Goal: Task Accomplishment & Management: Use online tool/utility

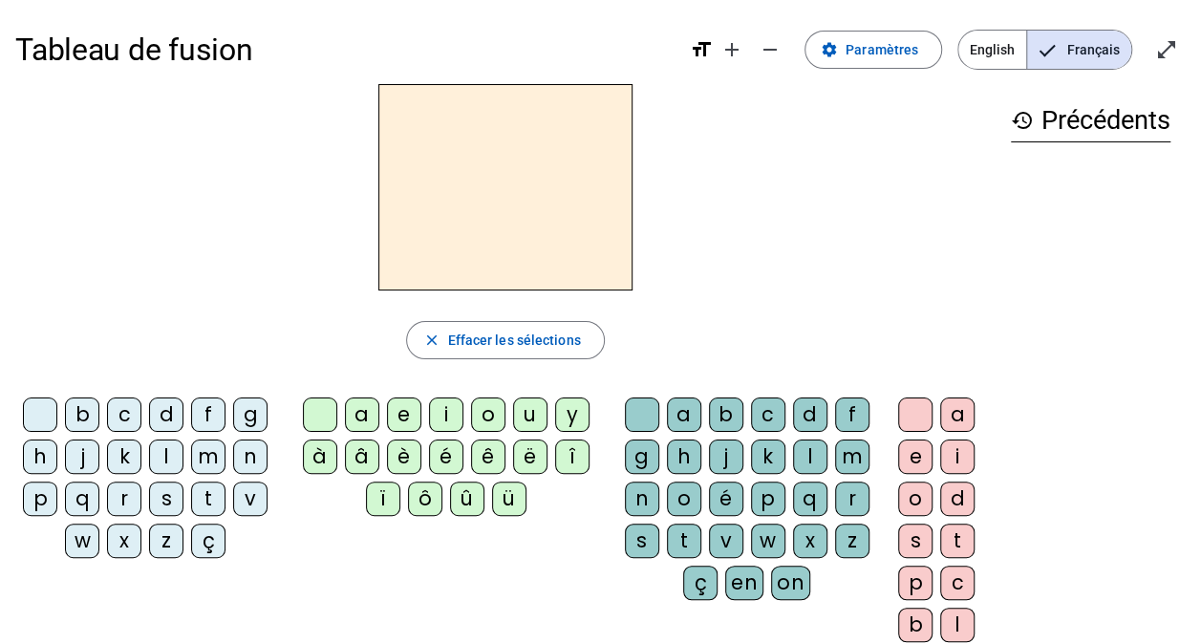
click at [361, 461] on div "â" at bounding box center [362, 457] width 34 height 34
click at [641, 495] on div "n" at bounding box center [642, 499] width 34 height 34
click at [396, 407] on div "e" at bounding box center [404, 414] width 34 height 34
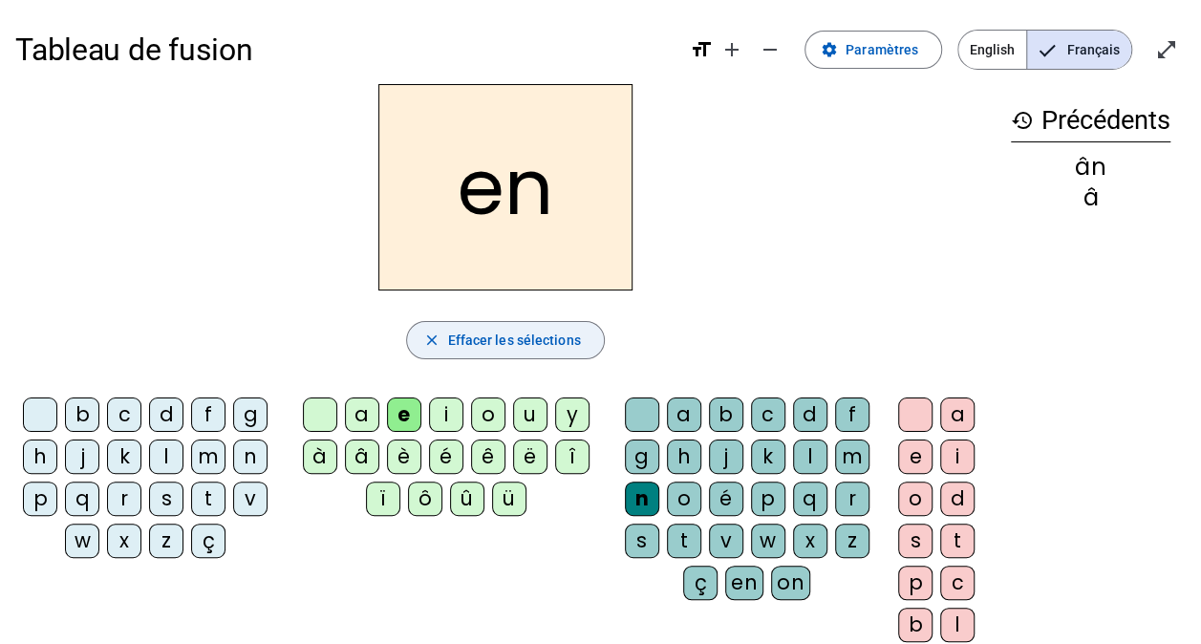
click at [449, 336] on span "Effacer les sélections" at bounding box center [513, 340] width 133 height 23
click at [546, 349] on span "Effacer les sélections" at bounding box center [513, 340] width 133 height 23
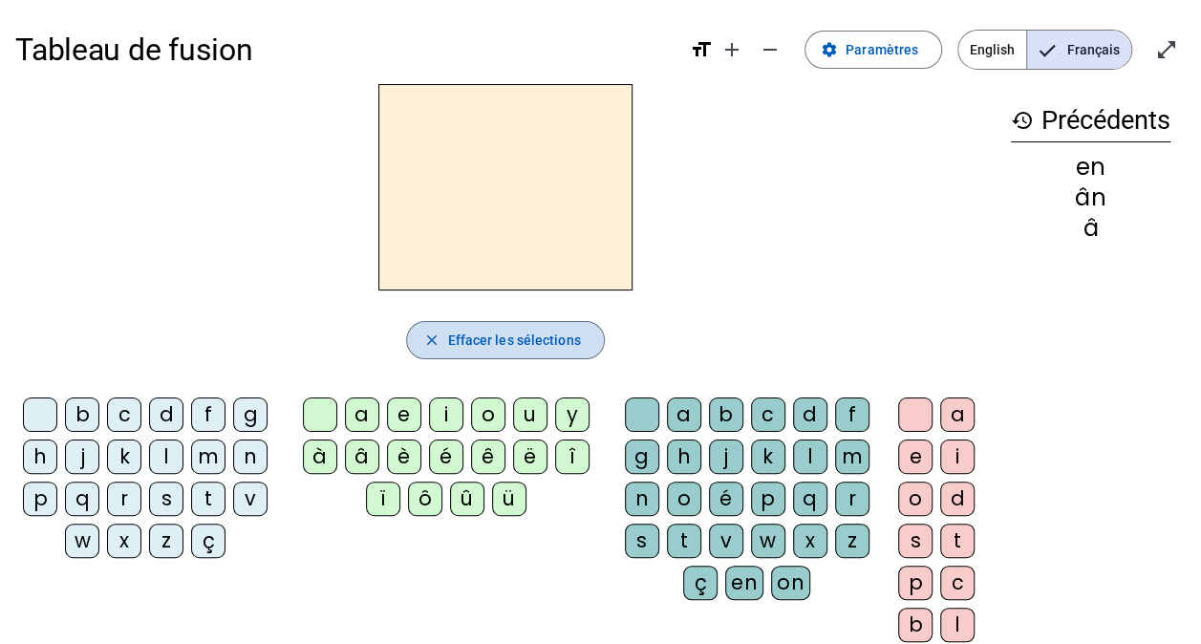
click at [546, 349] on span "Effacer les sélections" at bounding box center [513, 340] width 133 height 23
click at [1089, 225] on div "â" at bounding box center [1091, 228] width 160 height 23
click at [774, 50] on mat-icon "remove" at bounding box center [770, 49] width 23 height 23
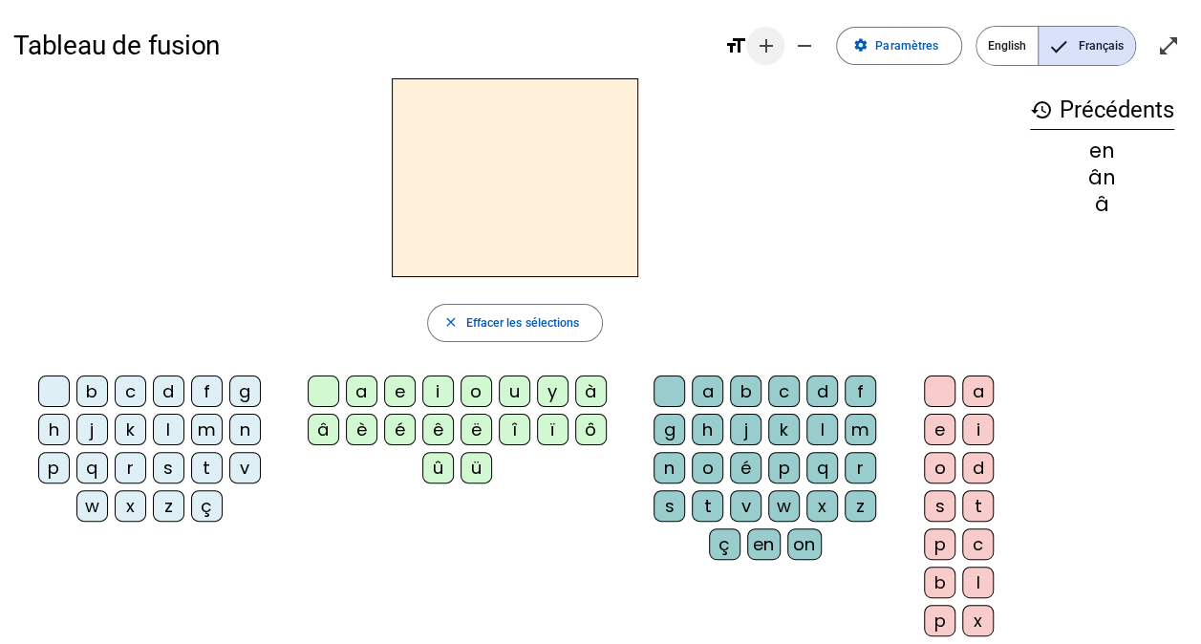
click at [772, 44] on mat-icon "add" at bounding box center [765, 45] width 23 height 23
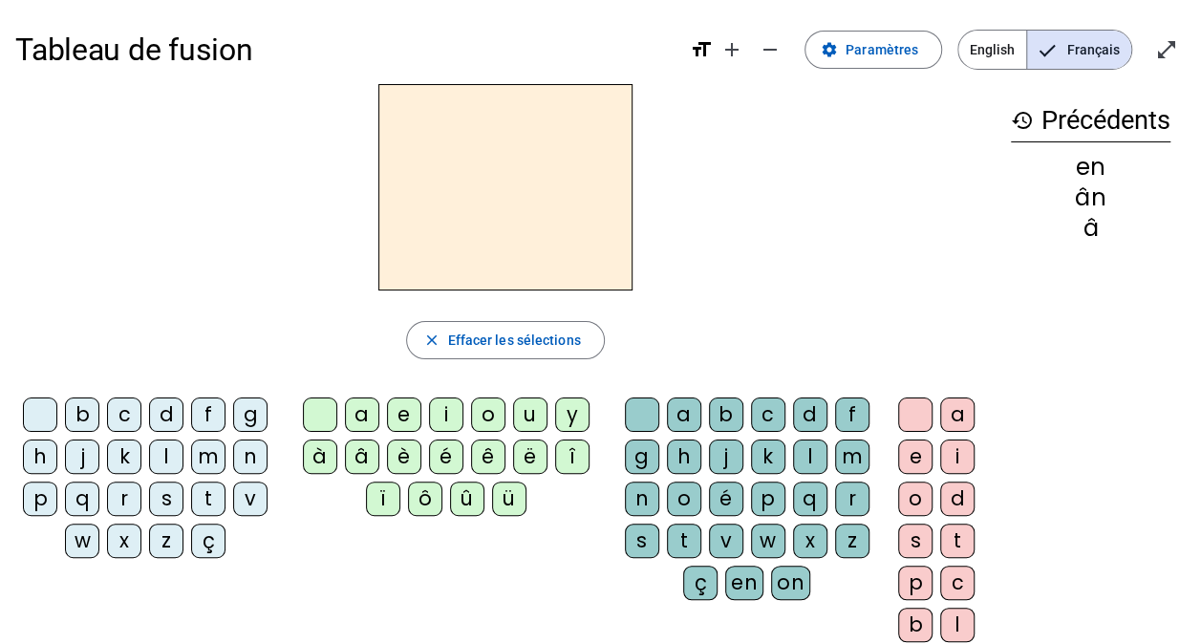
click at [1019, 123] on mat-icon "history" at bounding box center [1022, 120] width 23 height 23
click at [1104, 137] on h3 "history Précédents" at bounding box center [1091, 120] width 160 height 43
click at [782, 49] on mat-icon "remove" at bounding box center [770, 49] width 23 height 23
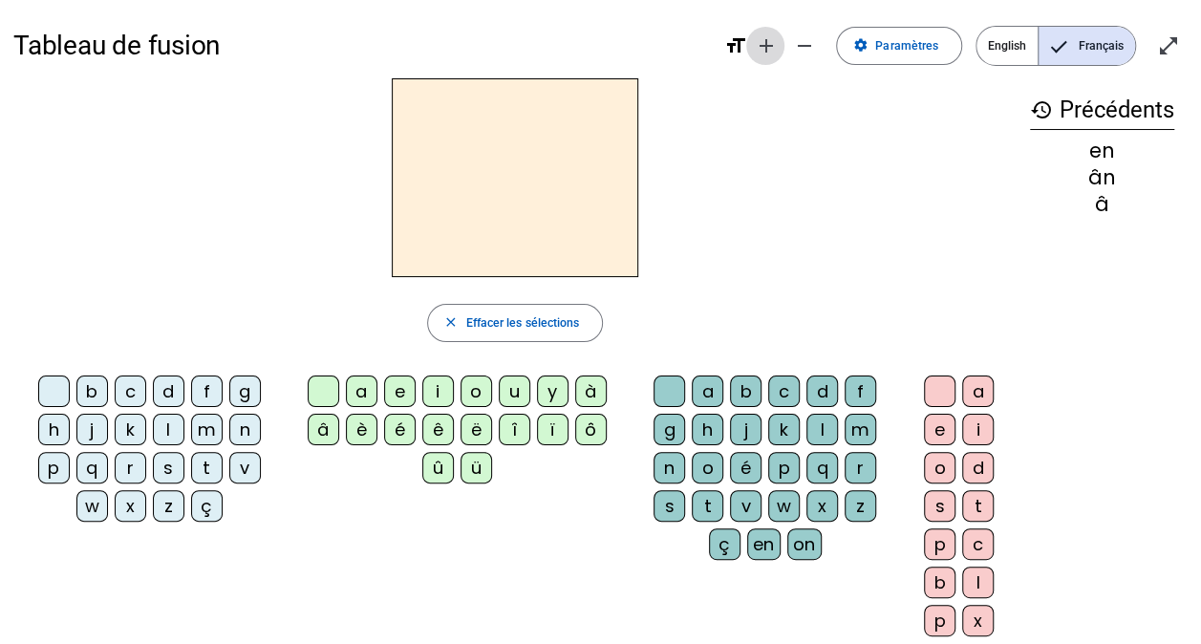
click at [770, 47] on mat-icon "add" at bounding box center [765, 45] width 23 height 23
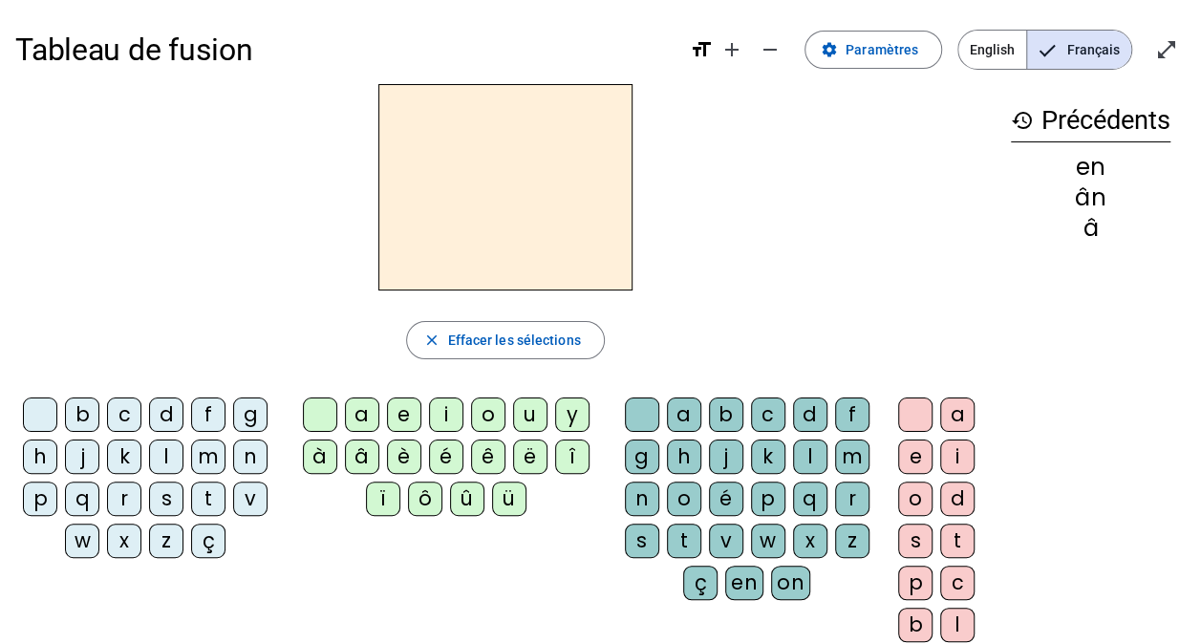
click at [362, 457] on div "â" at bounding box center [362, 457] width 34 height 34
click at [644, 489] on div "n" at bounding box center [642, 499] width 34 height 34
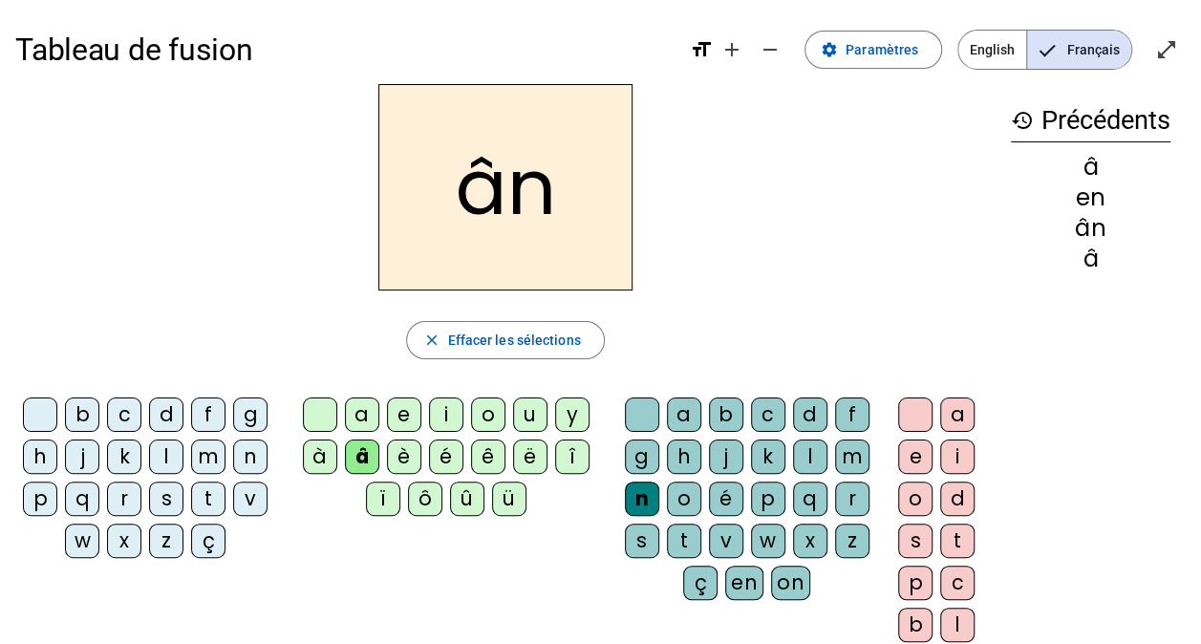
click at [409, 406] on div "e" at bounding box center [404, 414] width 34 height 34
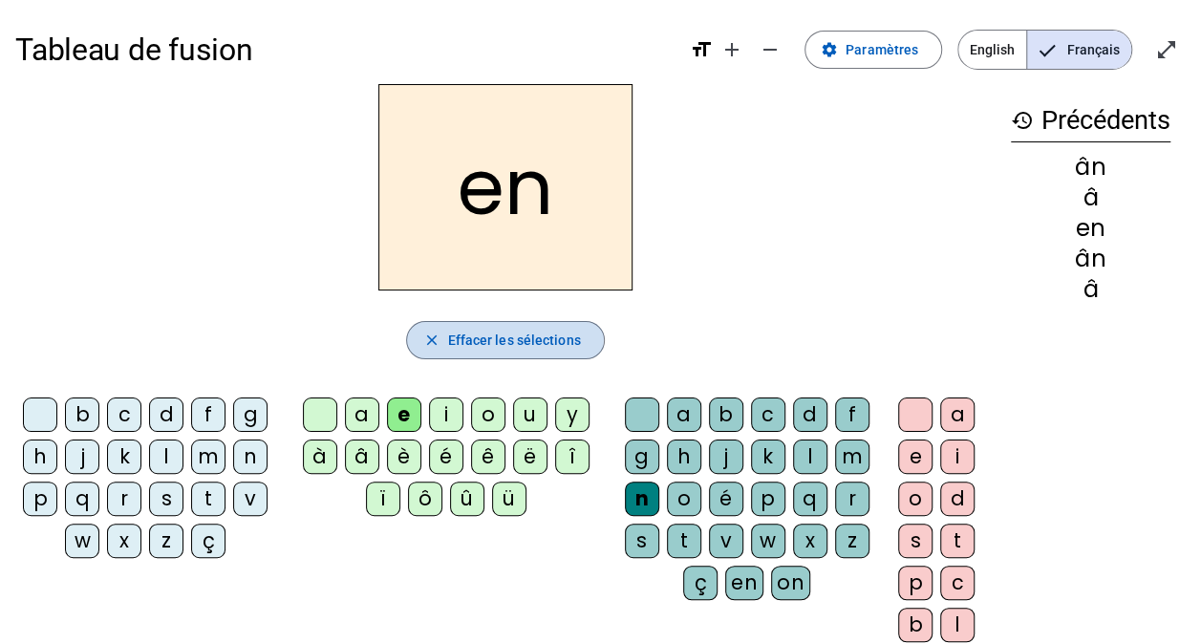
click at [464, 336] on span "Effacer les sélections" at bounding box center [513, 340] width 133 height 23
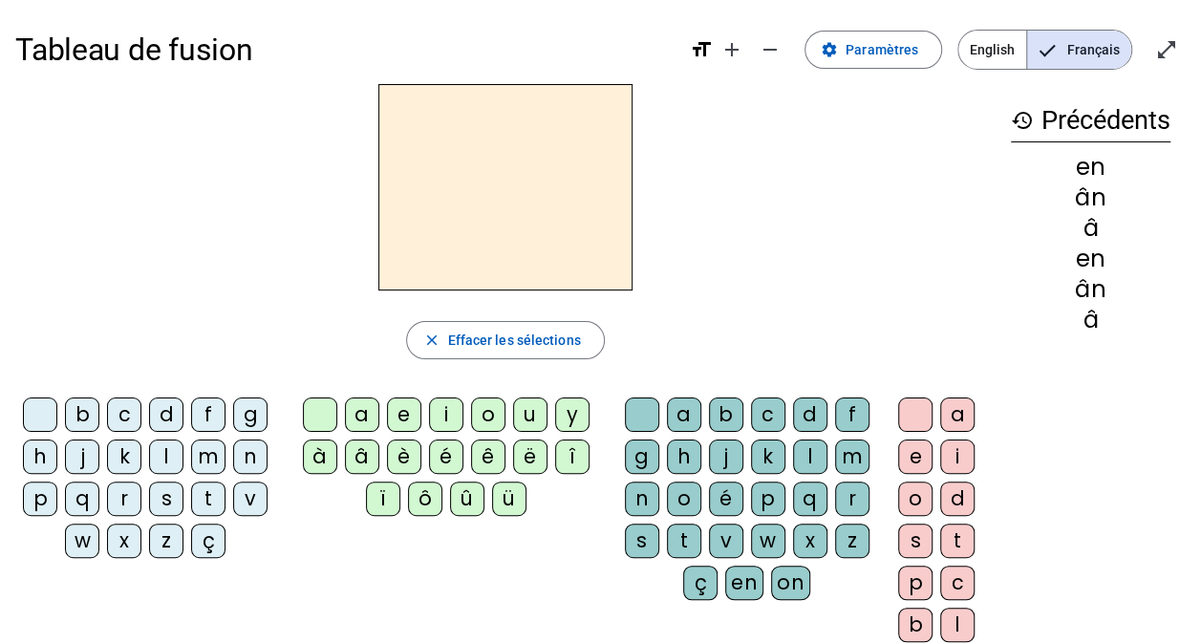
click at [964, 407] on div "a" at bounding box center [957, 414] width 34 height 34
click at [649, 497] on div "n" at bounding box center [642, 499] width 34 height 34
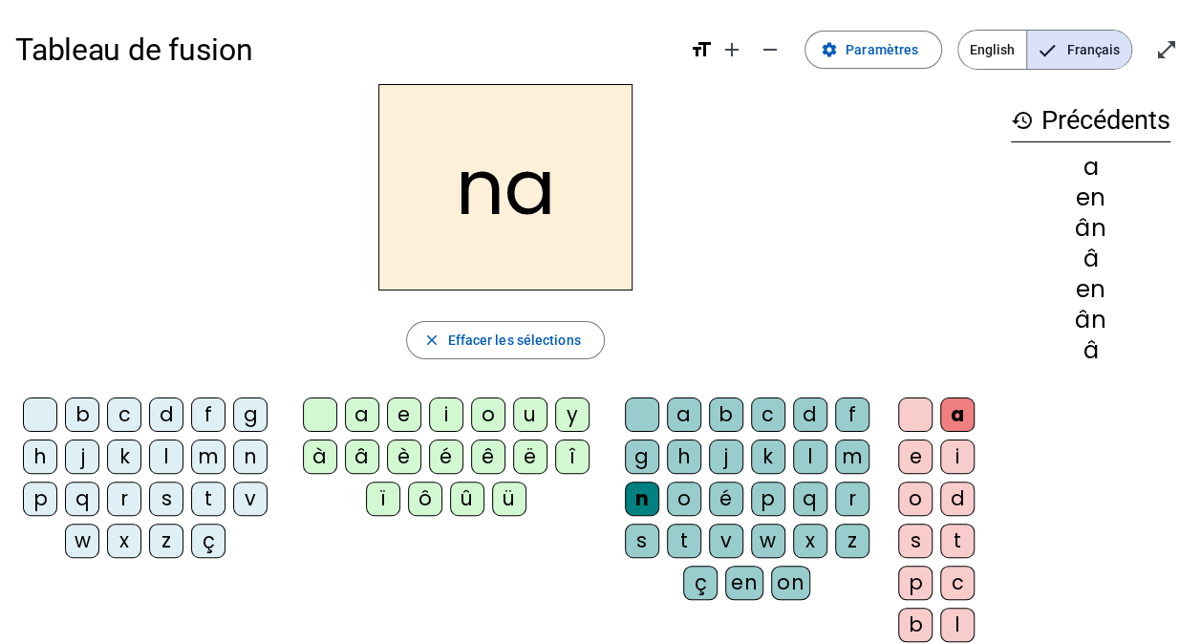
click at [912, 464] on div "e" at bounding box center [915, 457] width 34 height 34
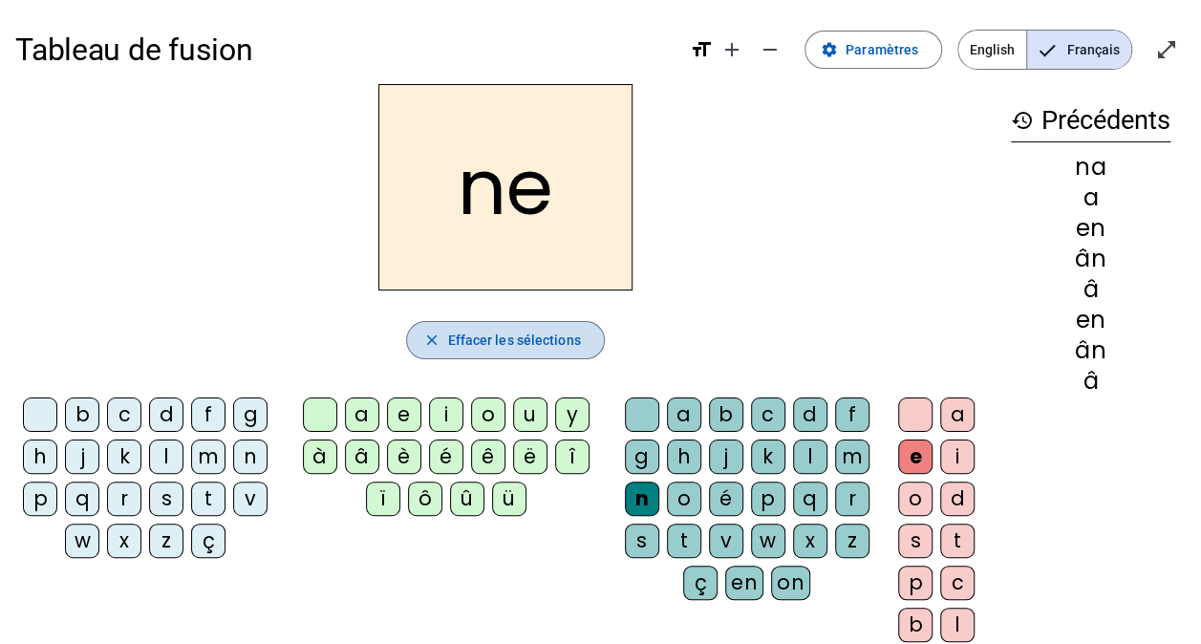
click at [489, 344] on span "Effacer les sélections" at bounding box center [513, 340] width 133 height 23
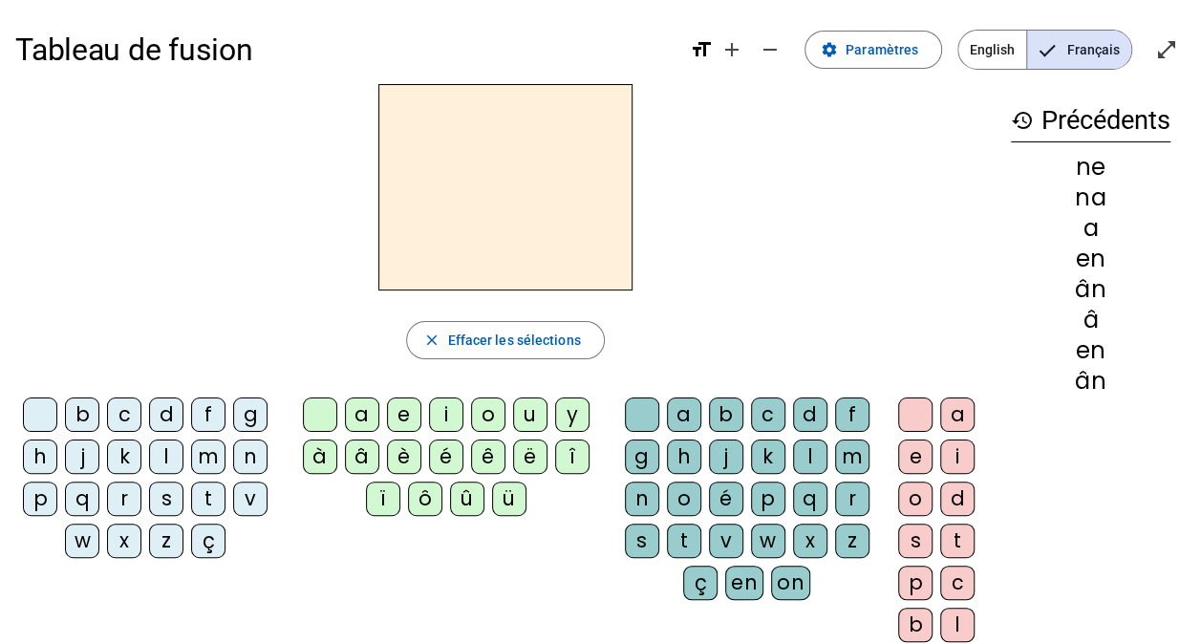
click at [361, 449] on div "â" at bounding box center [362, 457] width 34 height 34
click at [244, 451] on div "n" at bounding box center [250, 457] width 34 height 34
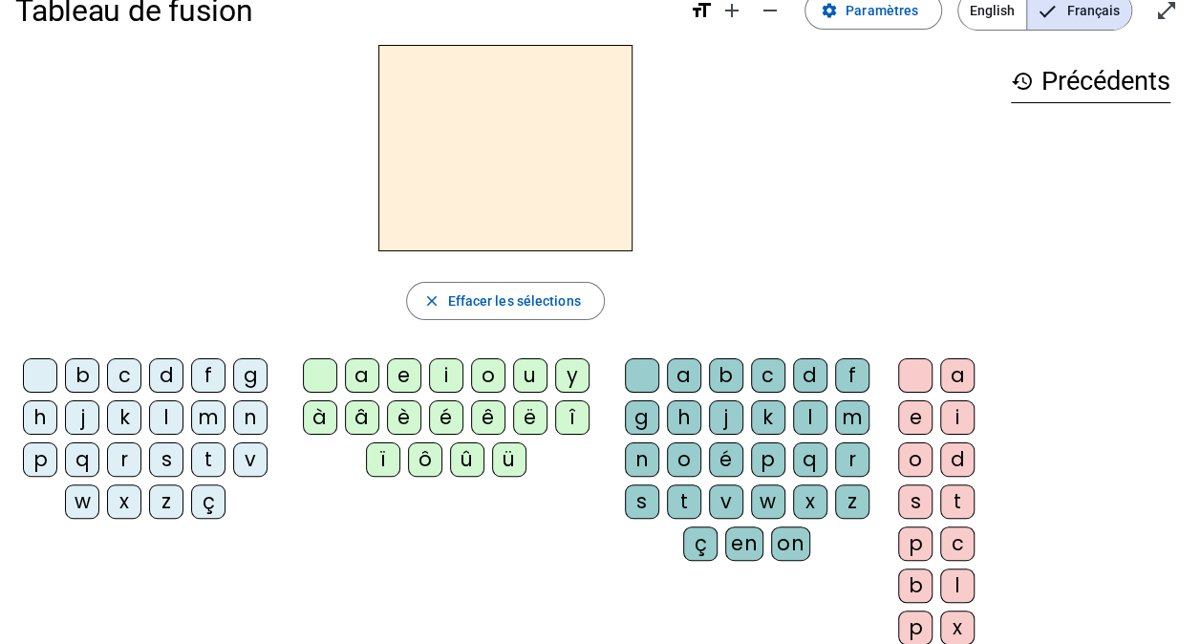
click at [358, 411] on div "â" at bounding box center [362, 417] width 34 height 34
click at [642, 459] on div "n" at bounding box center [642, 459] width 34 height 34
click at [913, 412] on div "e" at bounding box center [915, 417] width 34 height 34
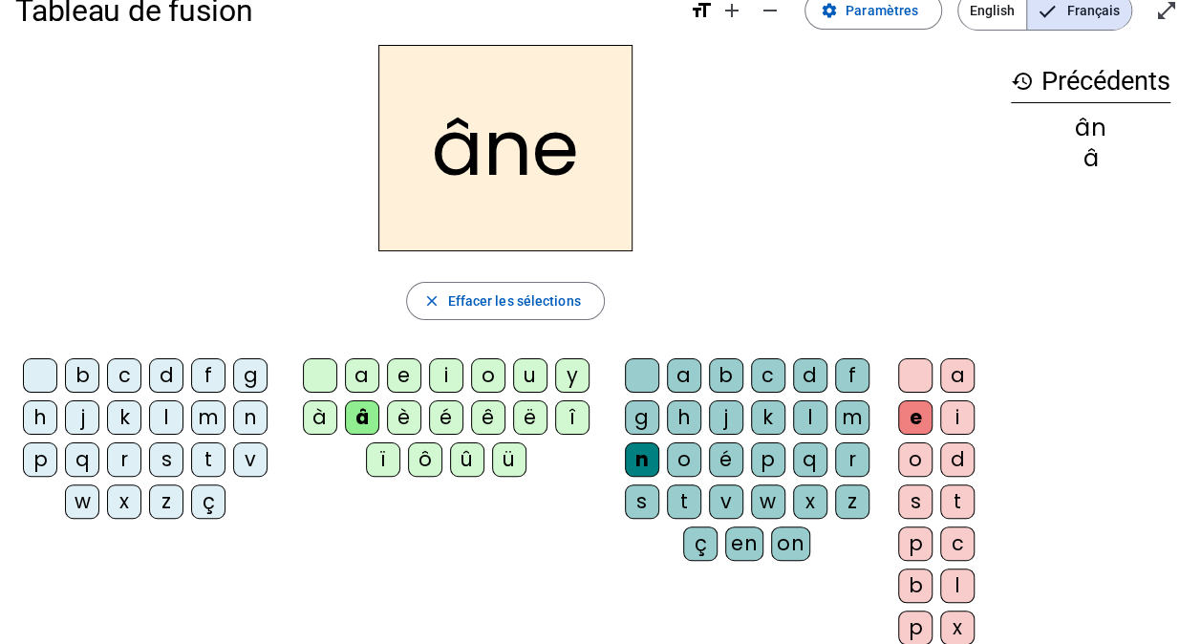
click at [361, 408] on div "â" at bounding box center [362, 417] width 34 height 34
click at [454, 290] on span "Effacer les sélections" at bounding box center [513, 300] width 133 height 23
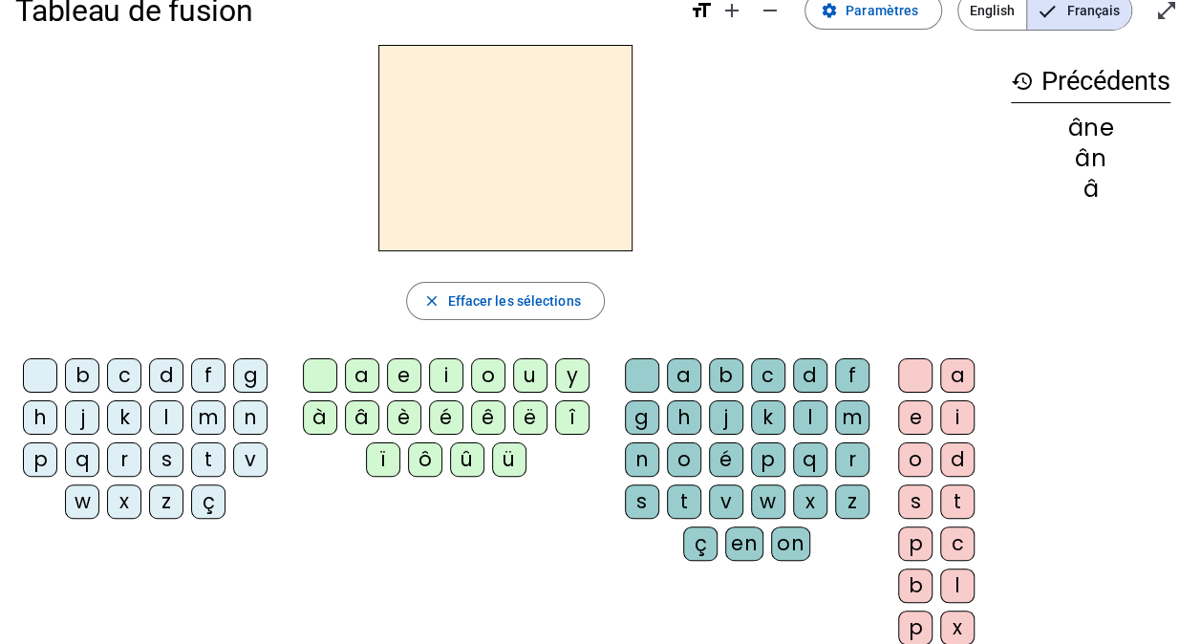
click at [359, 410] on div "â" at bounding box center [362, 417] width 34 height 34
click at [852, 418] on div "m" at bounding box center [852, 417] width 34 height 34
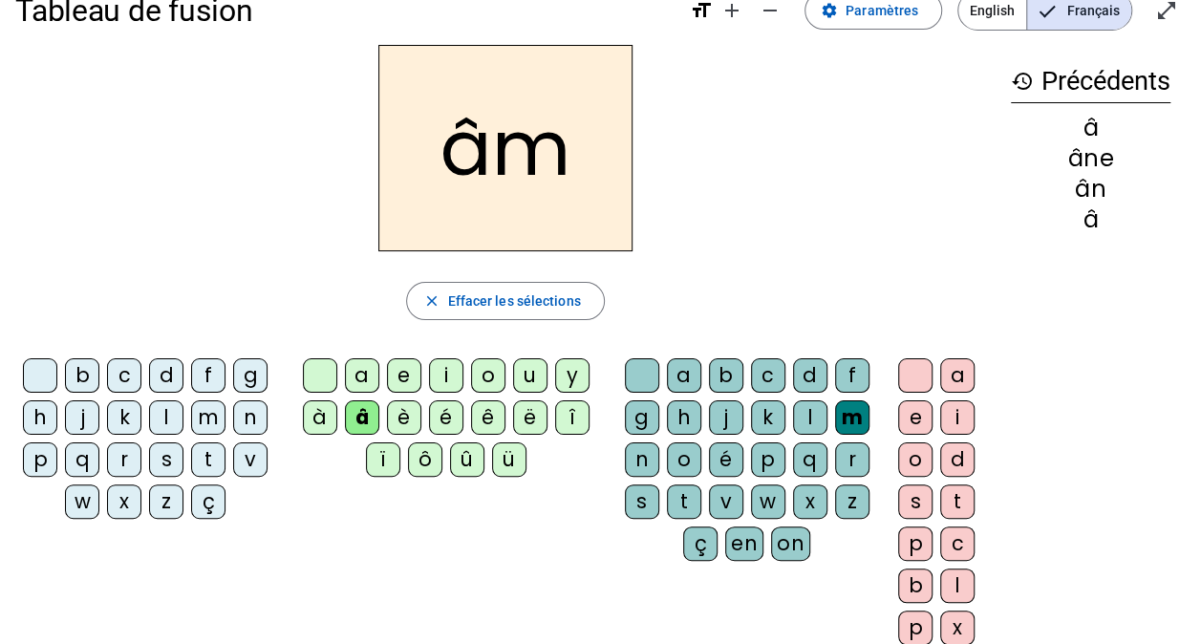
click at [906, 418] on div "e" at bounding box center [915, 417] width 34 height 34
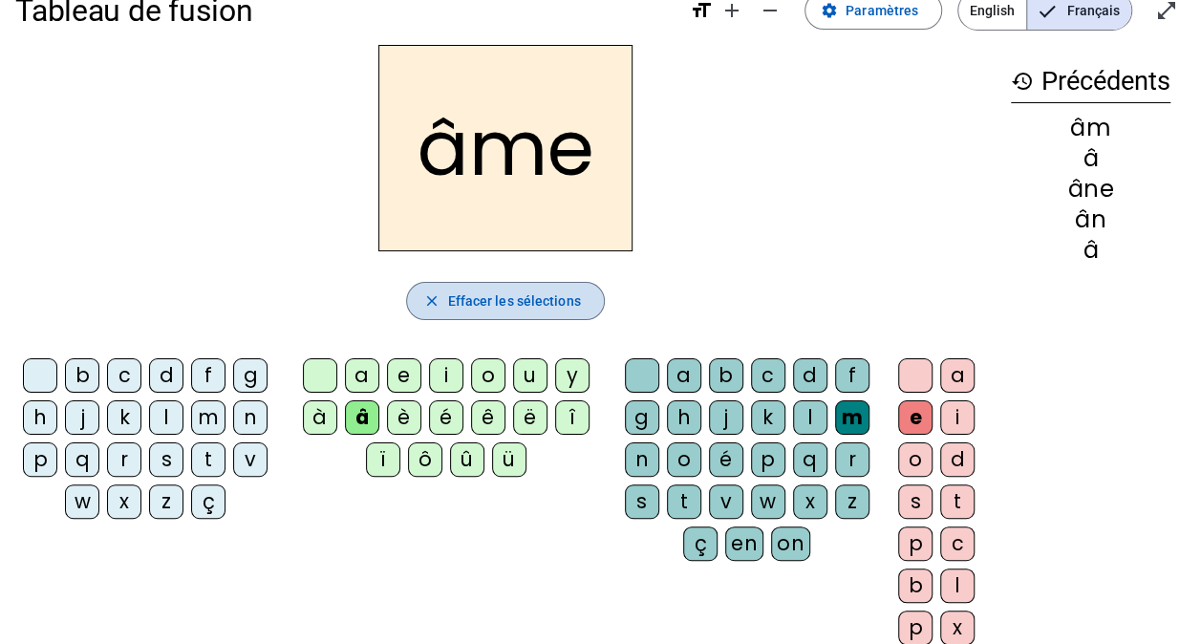
click at [517, 300] on span "Effacer les sélections" at bounding box center [513, 300] width 133 height 23
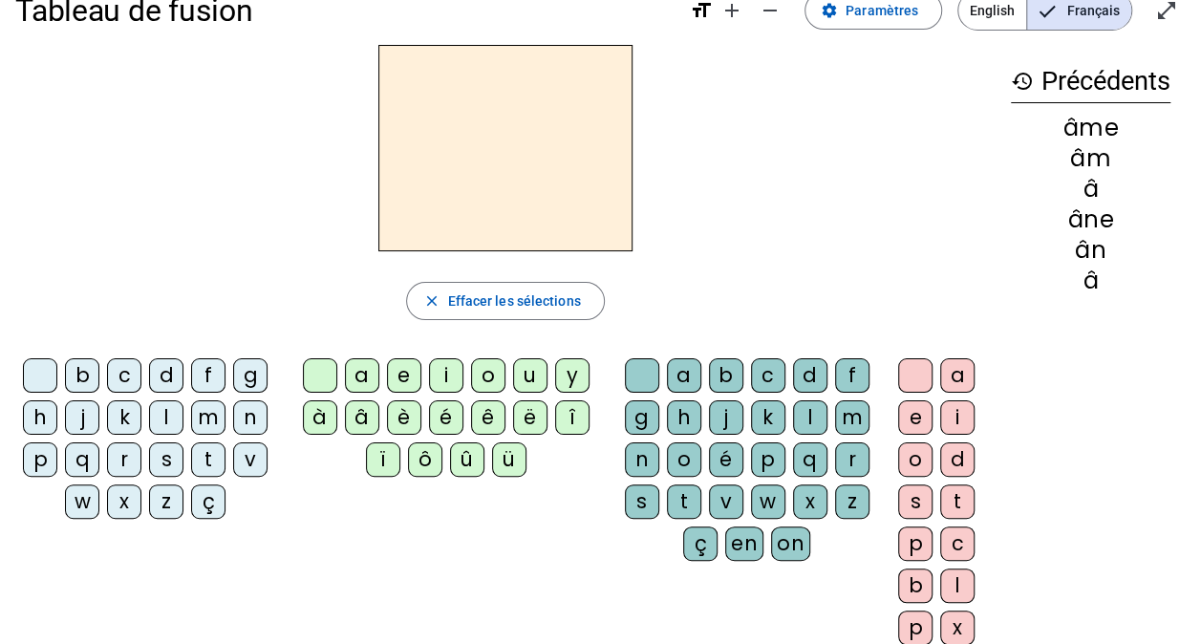
click at [364, 415] on div "â" at bounding box center [362, 417] width 34 height 34
click at [640, 407] on div "g" at bounding box center [642, 417] width 34 height 34
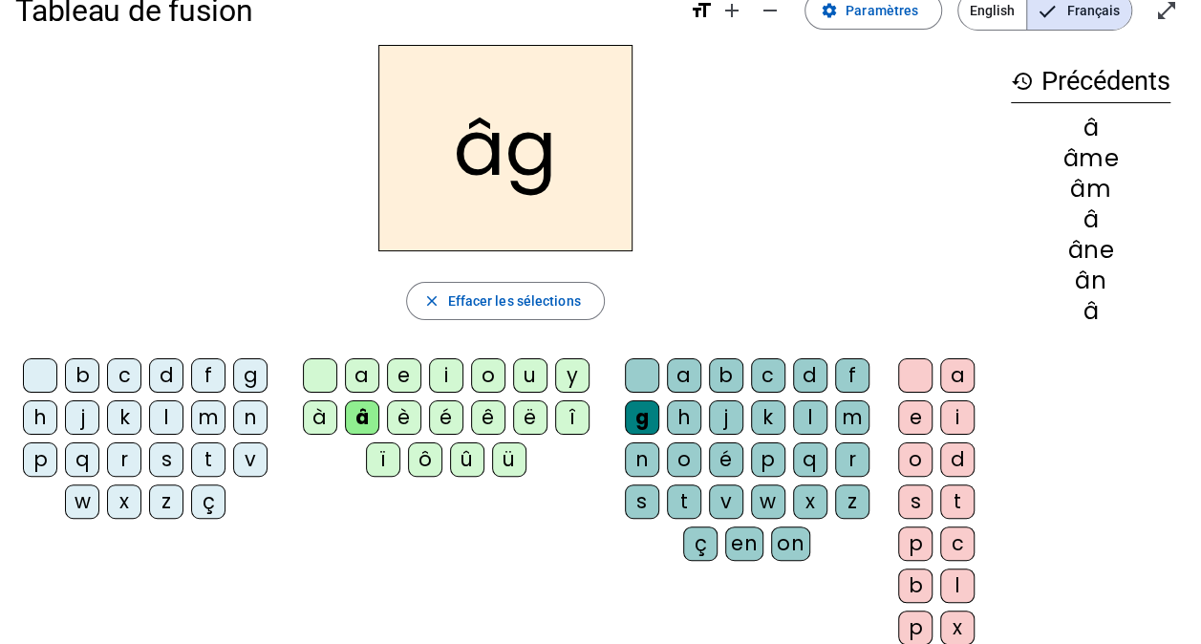
click at [913, 417] on div "e" at bounding box center [915, 417] width 34 height 34
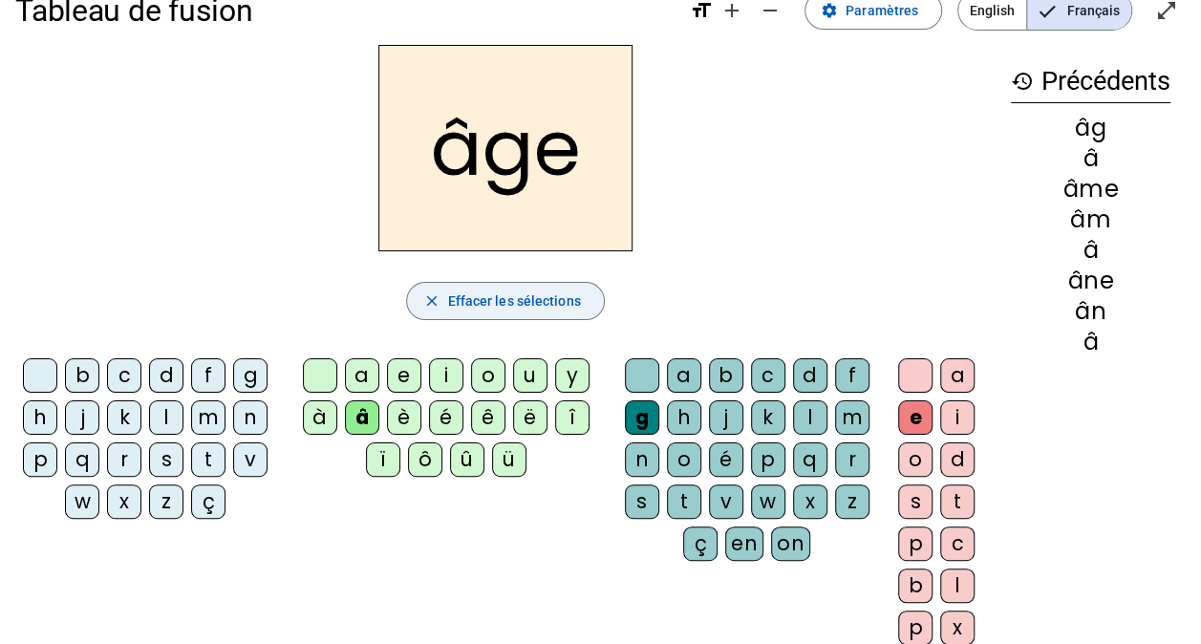
click at [556, 311] on span "button" at bounding box center [505, 301] width 196 height 46
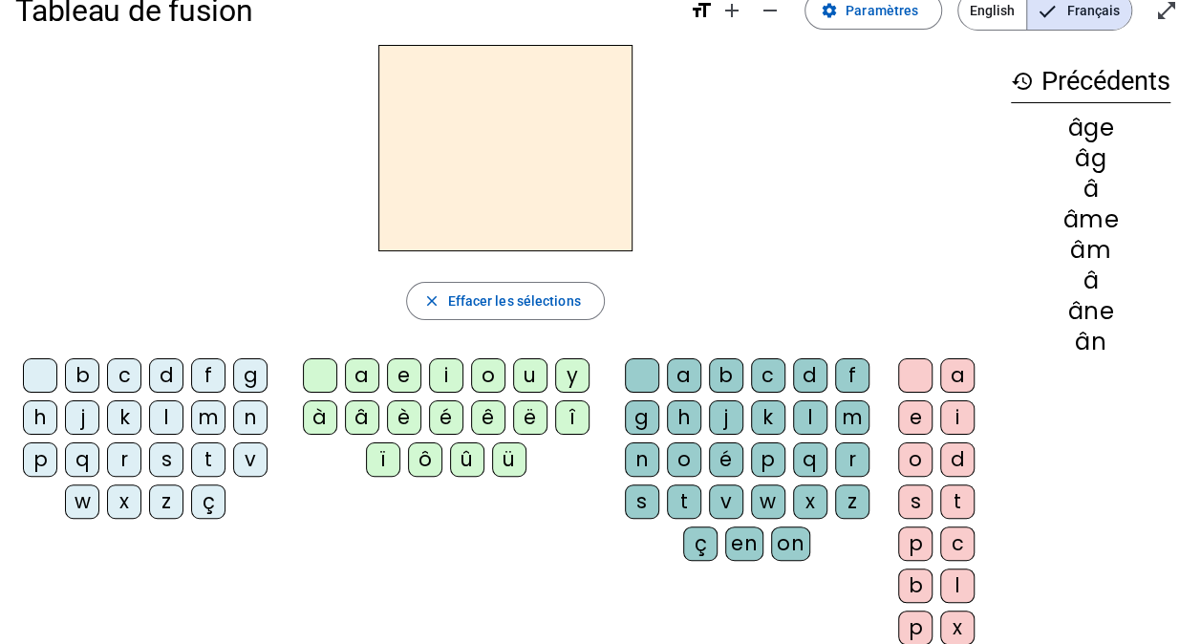
click at [764, 450] on div "p" at bounding box center [768, 459] width 34 height 34
drag, startPoint x: 954, startPoint y: 372, endPoint x: 805, endPoint y: 266, distance: 182.9
click at [805, 266] on div "p close Effacer les sélections b c d f g h j k l m n p q r s t v w x z ç a e i …" at bounding box center [505, 352] width 980 height 615
click at [952, 368] on div "a" at bounding box center [957, 375] width 34 height 34
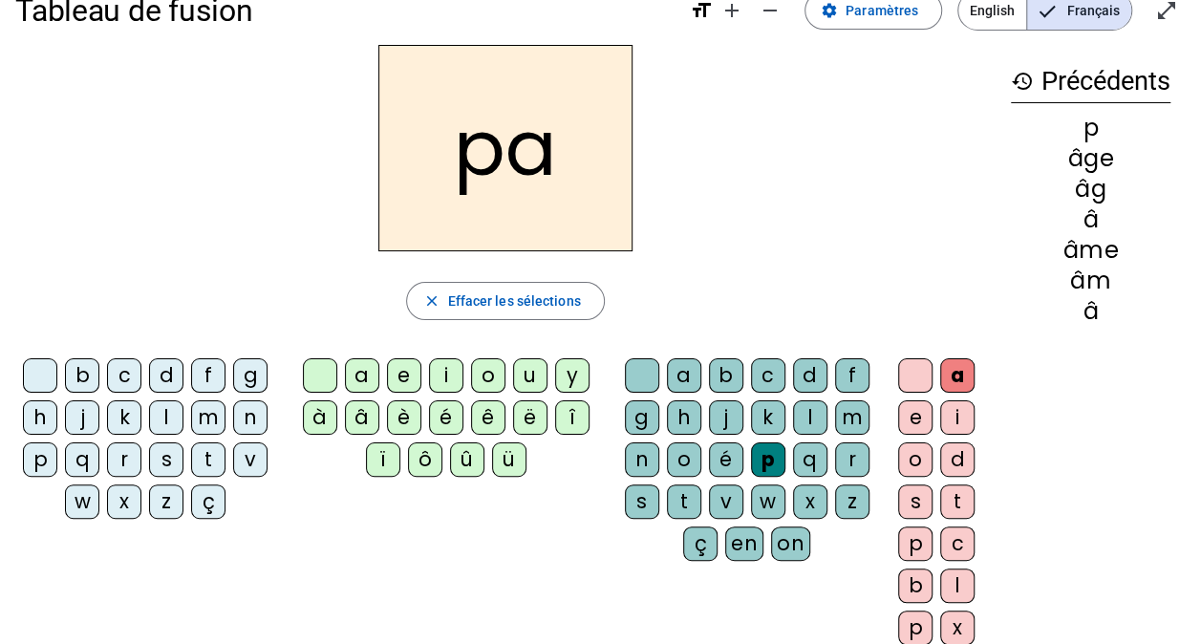
click at [652, 413] on div "g" at bounding box center [642, 417] width 34 height 34
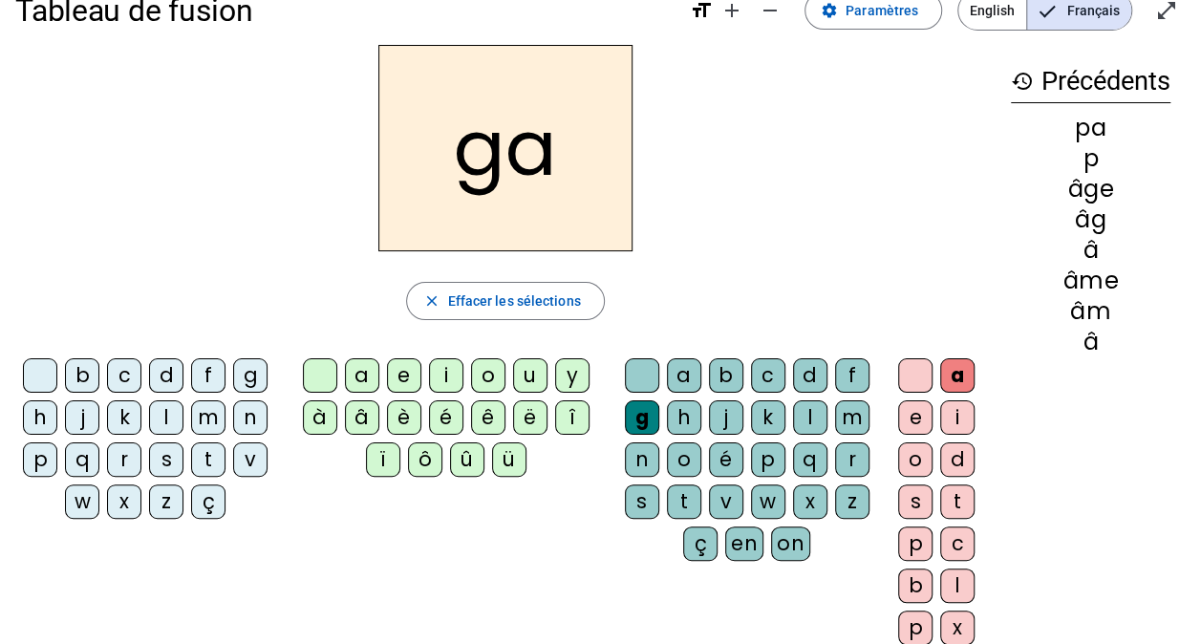
click at [772, 449] on div "p" at bounding box center [768, 459] width 34 height 34
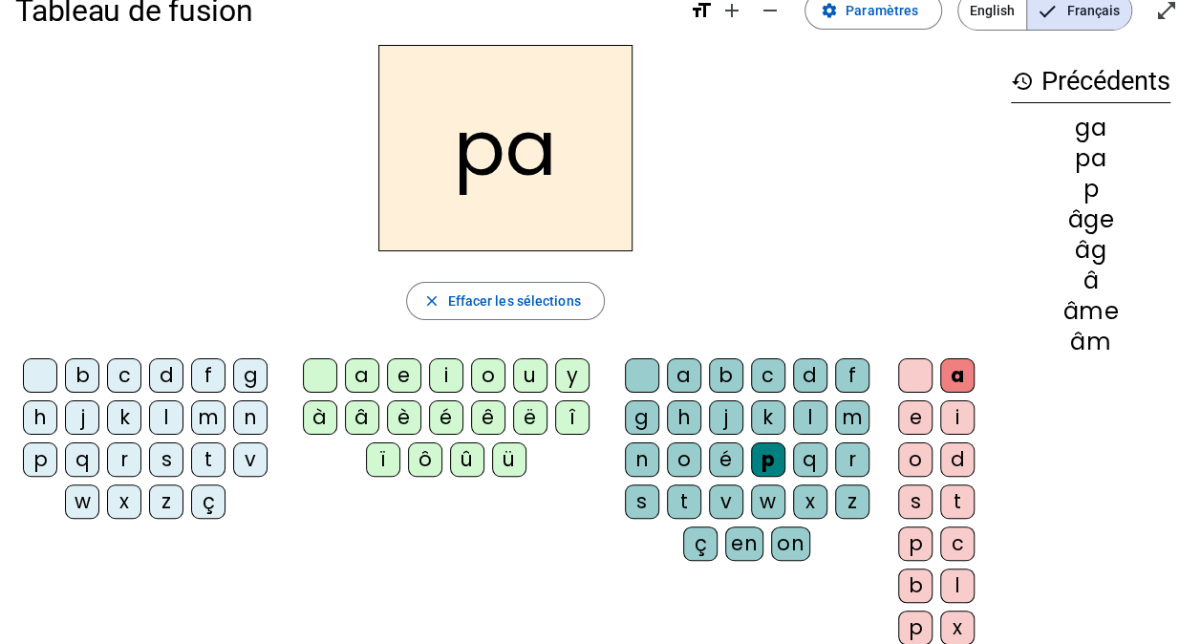
click at [247, 373] on div "g" at bounding box center [250, 375] width 34 height 34
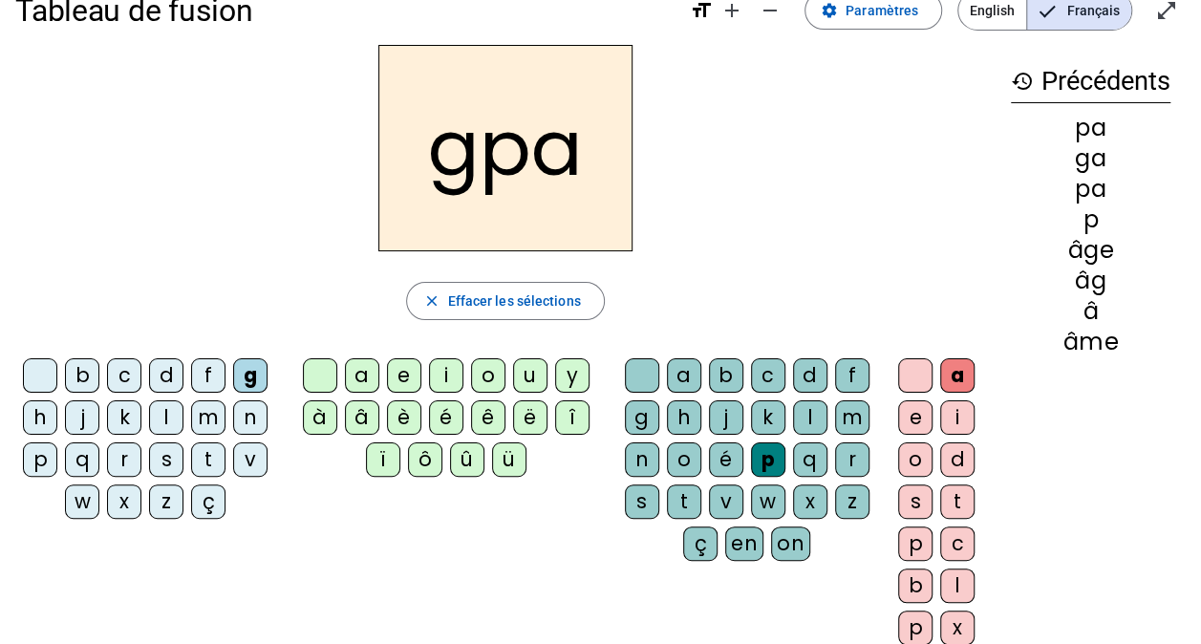
click at [247, 373] on div "g" at bounding box center [250, 375] width 34 height 34
click at [485, 297] on span "Effacer les sélections" at bounding box center [513, 300] width 133 height 23
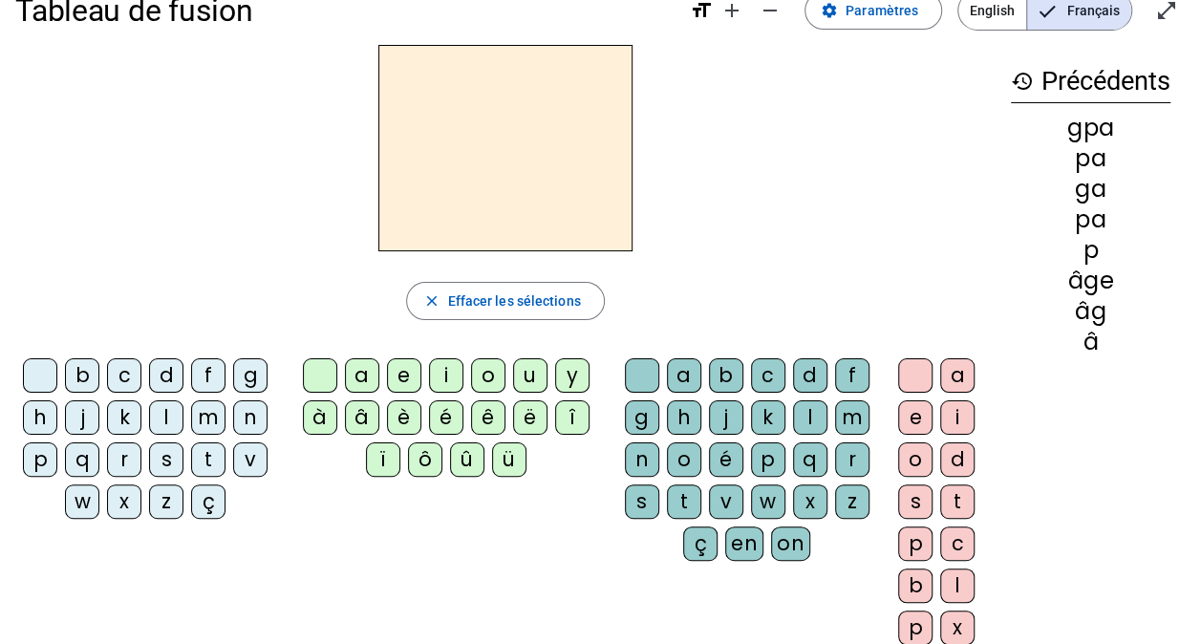
click at [771, 455] on div "p" at bounding box center [768, 459] width 34 height 34
click at [946, 363] on div "a" at bounding box center [957, 375] width 34 height 34
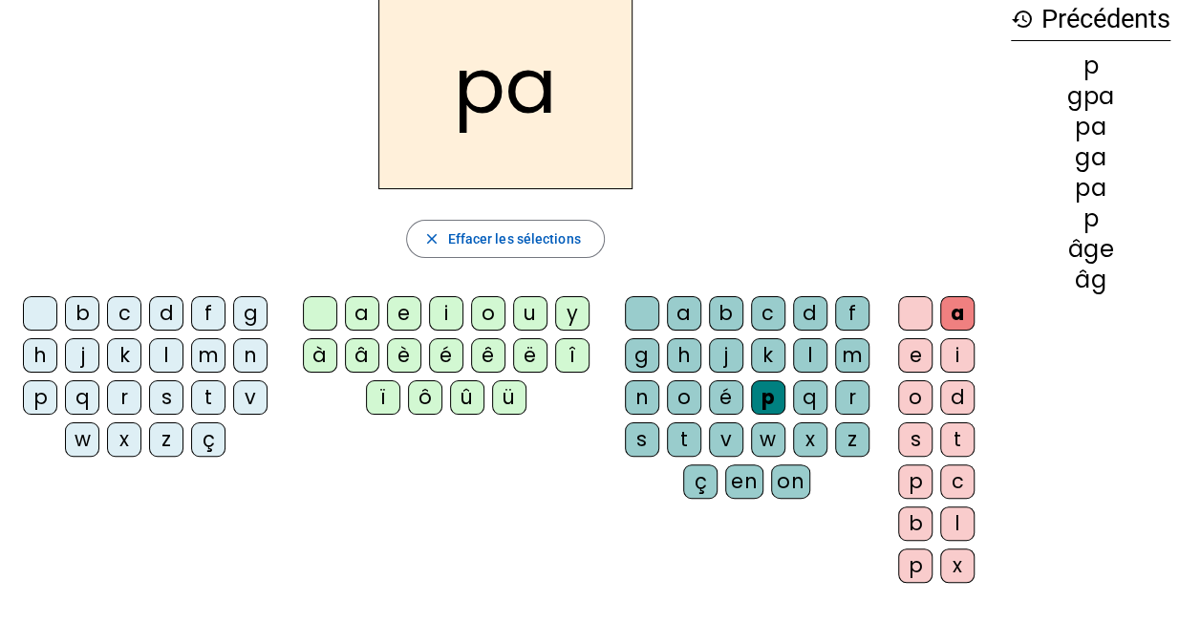
scroll to position [100, 0]
click at [640, 354] on div "g" at bounding box center [642, 356] width 34 height 34
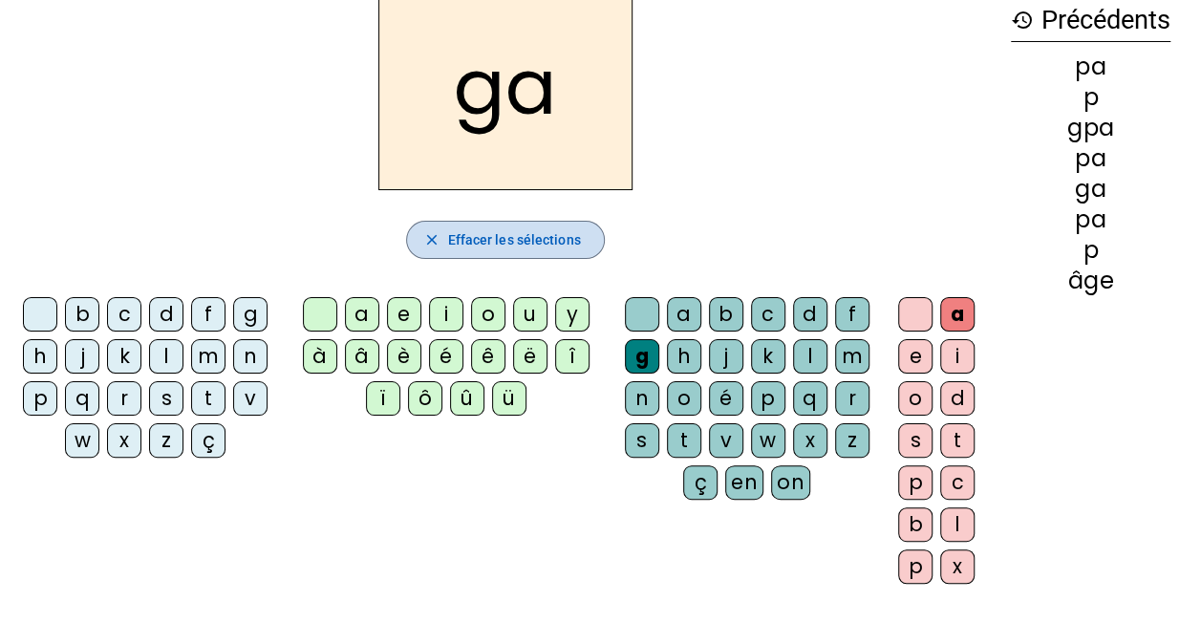
click at [498, 228] on span "Effacer les sélections" at bounding box center [513, 239] width 133 height 23
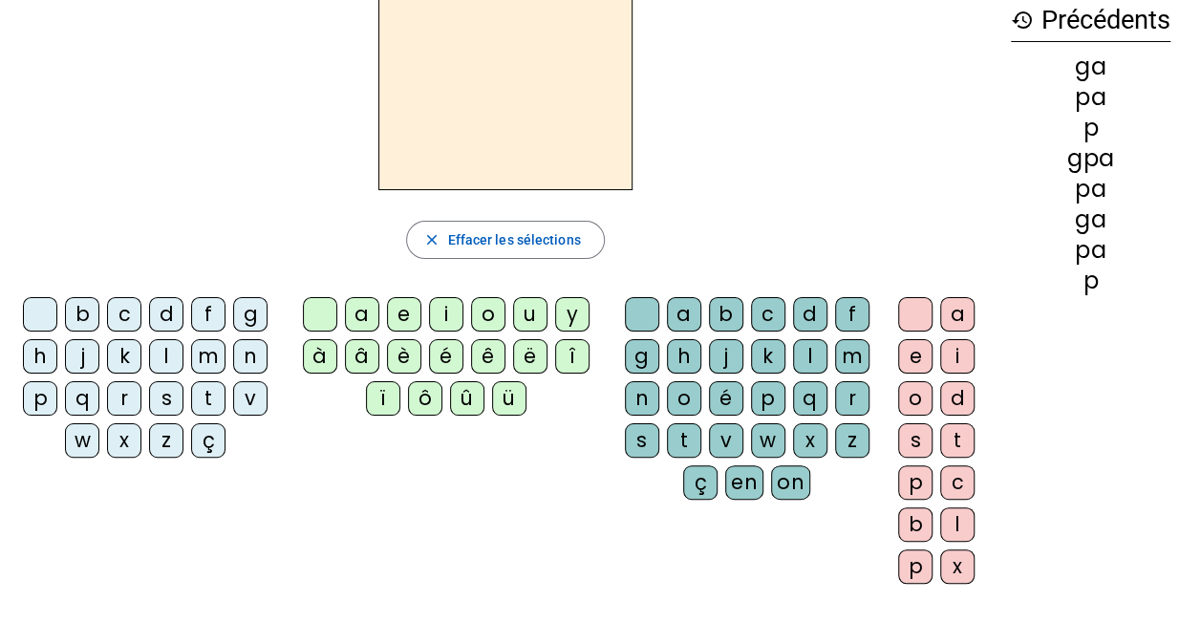
click at [30, 401] on div "p" at bounding box center [40, 398] width 34 height 34
click at [355, 312] on div "a" at bounding box center [362, 314] width 34 height 34
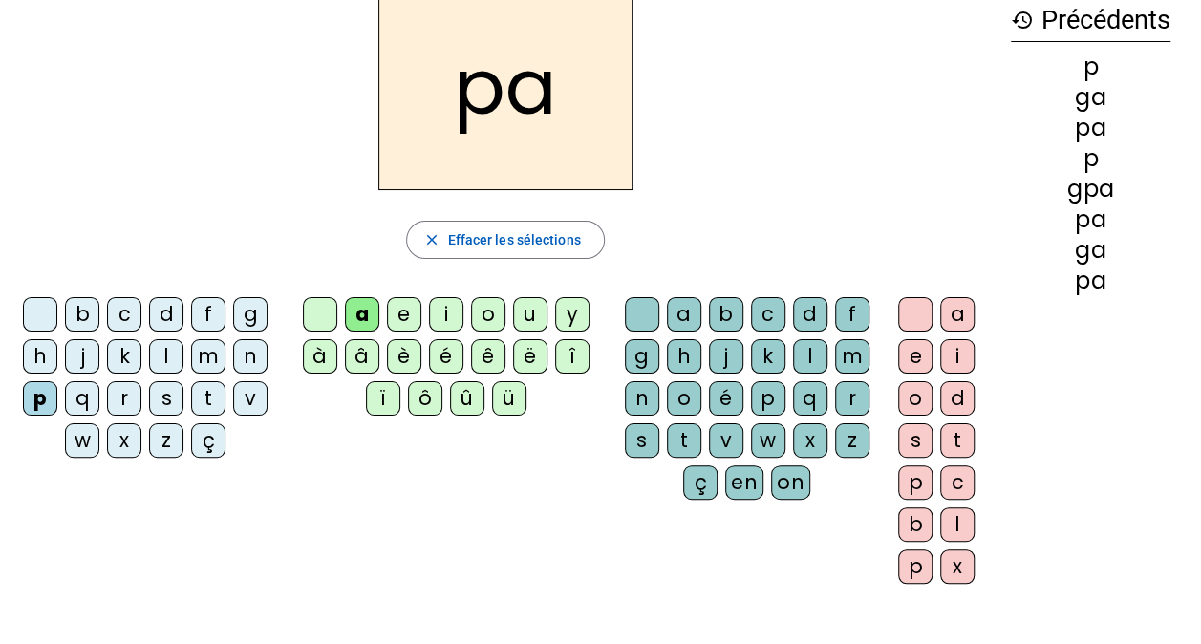
click at [654, 348] on div "g" at bounding box center [642, 356] width 34 height 34
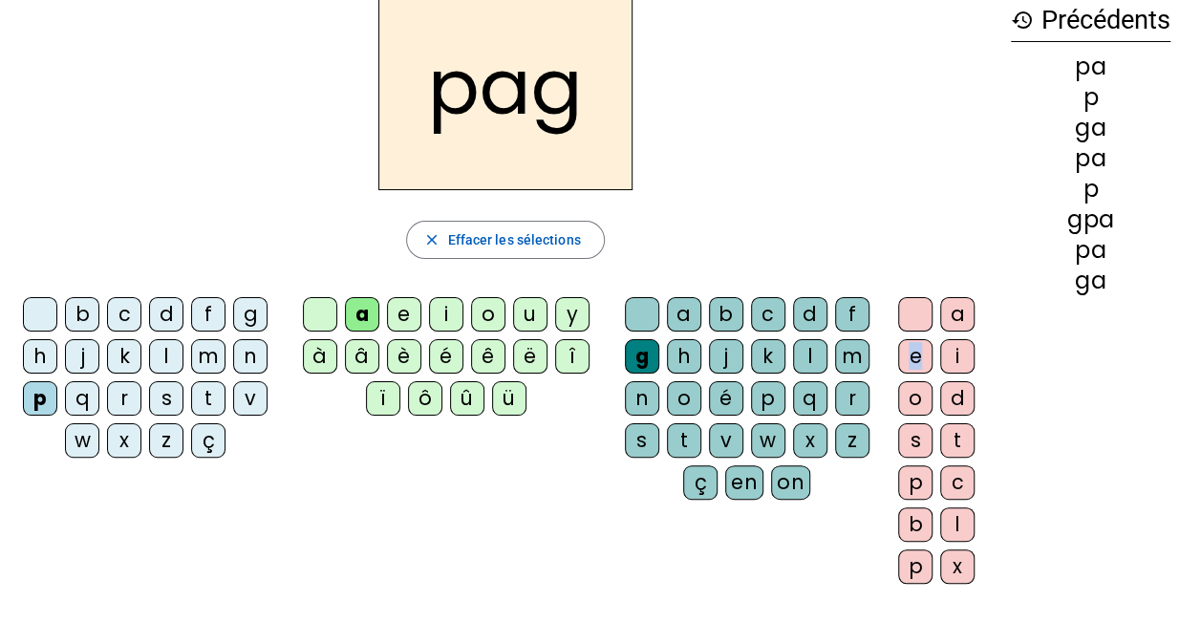
click at [913, 358] on div "e" at bounding box center [915, 356] width 34 height 34
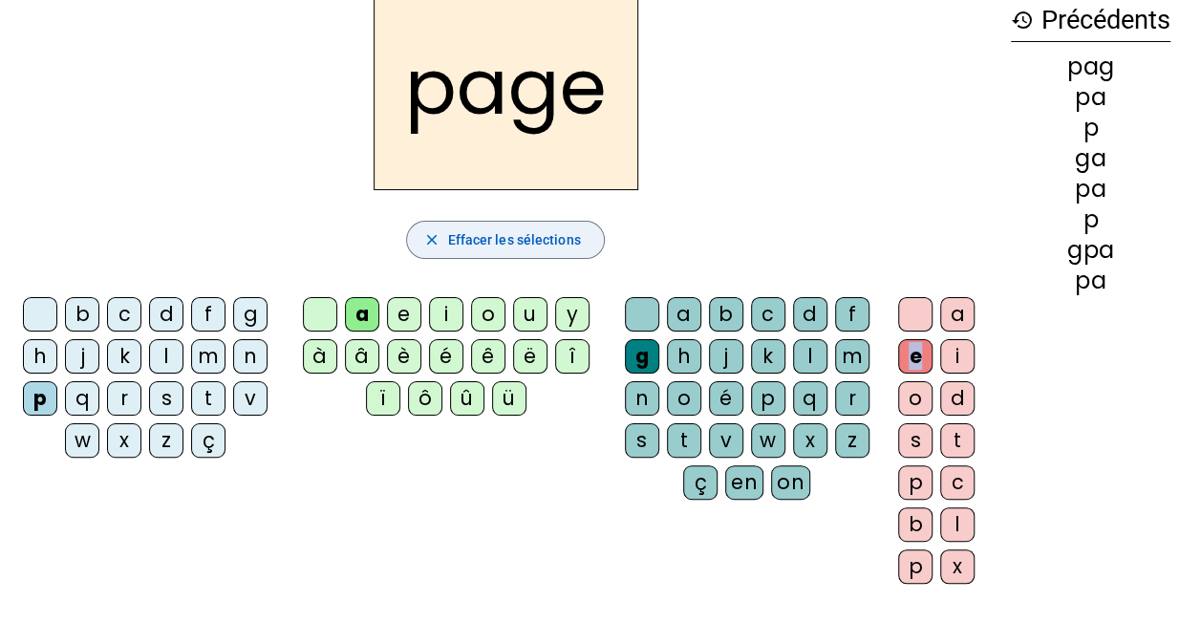
click at [532, 230] on span "Effacer les sélections" at bounding box center [513, 239] width 133 height 23
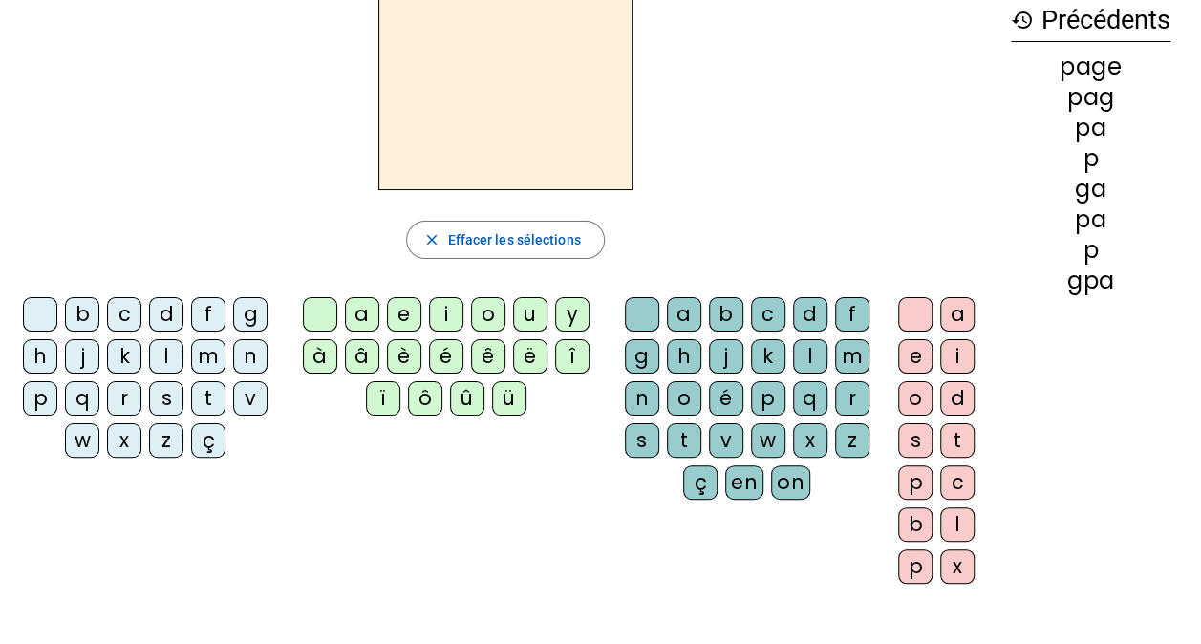
click at [166, 397] on div "s" at bounding box center [166, 398] width 34 height 34
click at [364, 310] on div "a" at bounding box center [362, 314] width 34 height 34
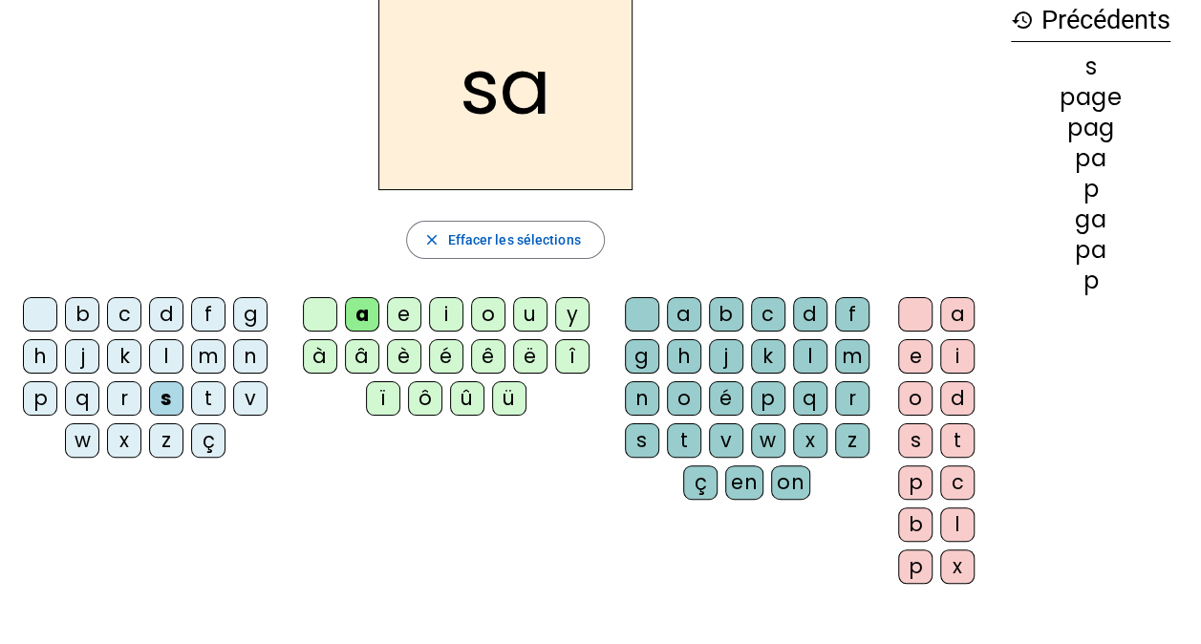
click at [650, 356] on div "g" at bounding box center [642, 356] width 34 height 34
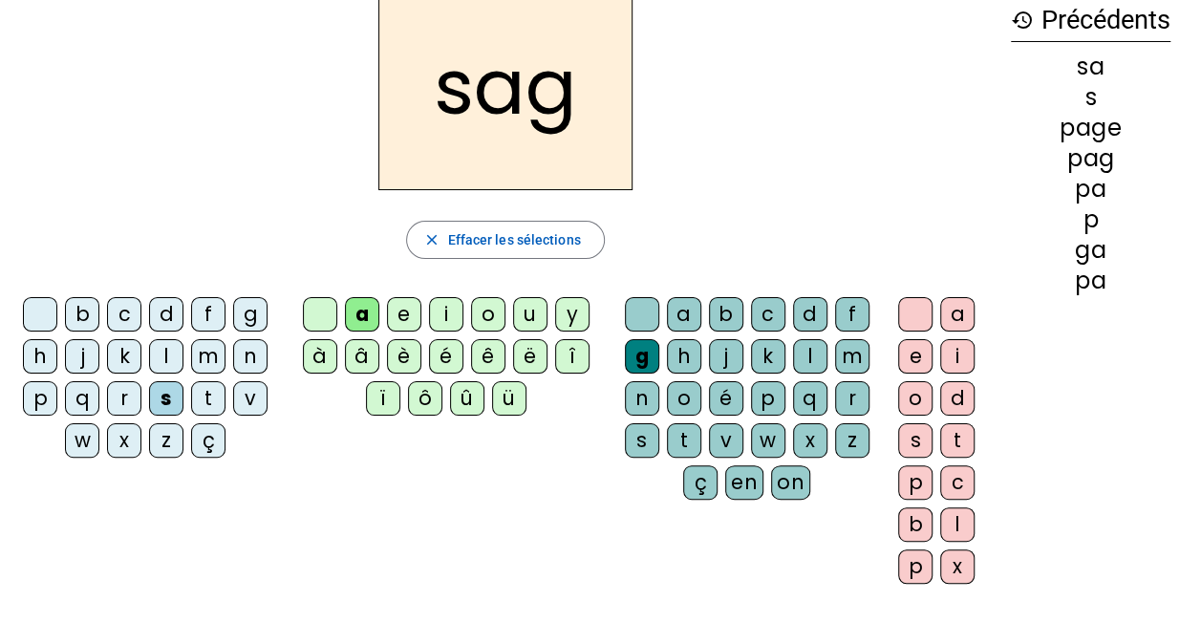
click at [915, 355] on div "e" at bounding box center [915, 356] width 34 height 34
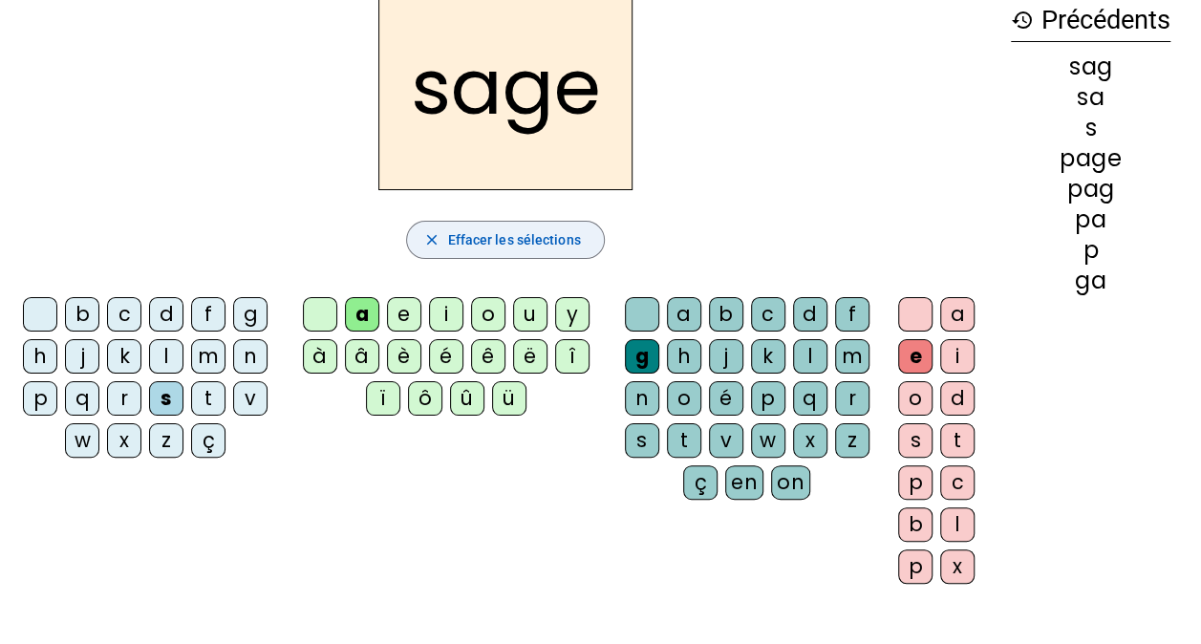
click at [504, 239] on span "Effacer les sélections" at bounding box center [513, 239] width 133 height 23
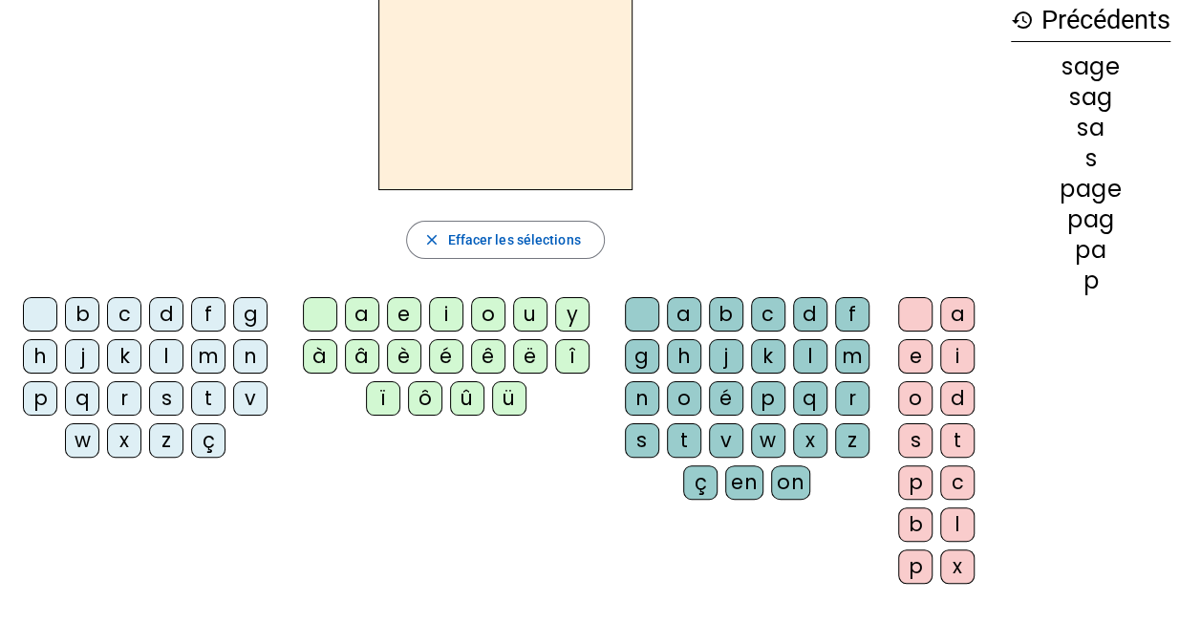
click at [399, 312] on div "e" at bounding box center [404, 314] width 34 height 34
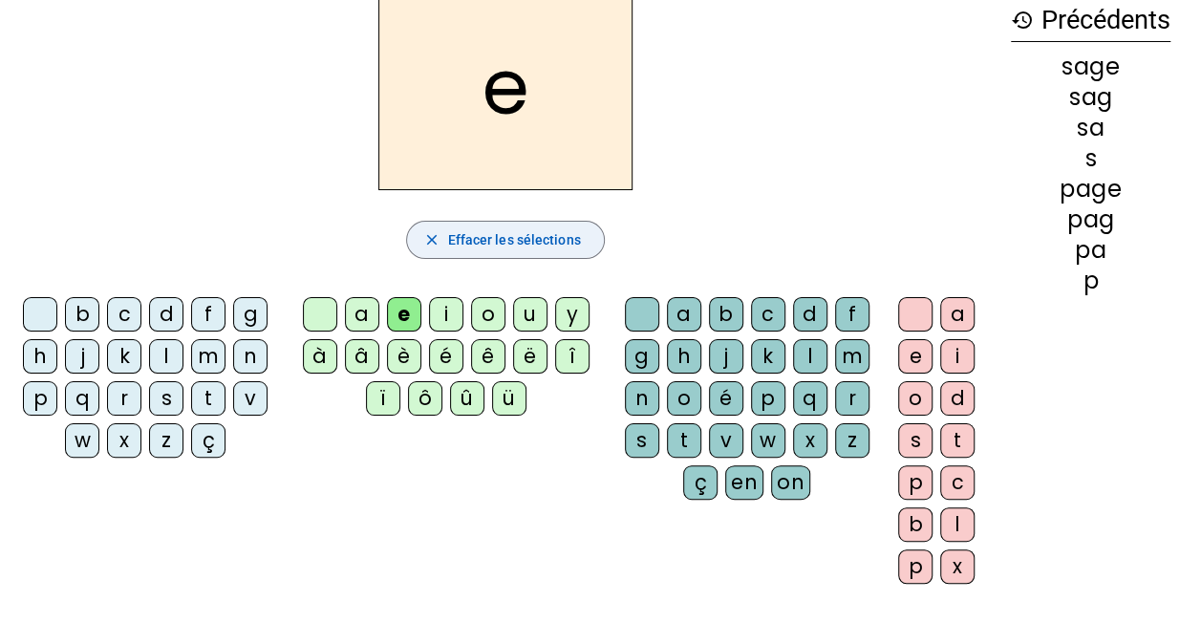
click at [459, 228] on span "Effacer les sélections" at bounding box center [513, 239] width 133 height 23
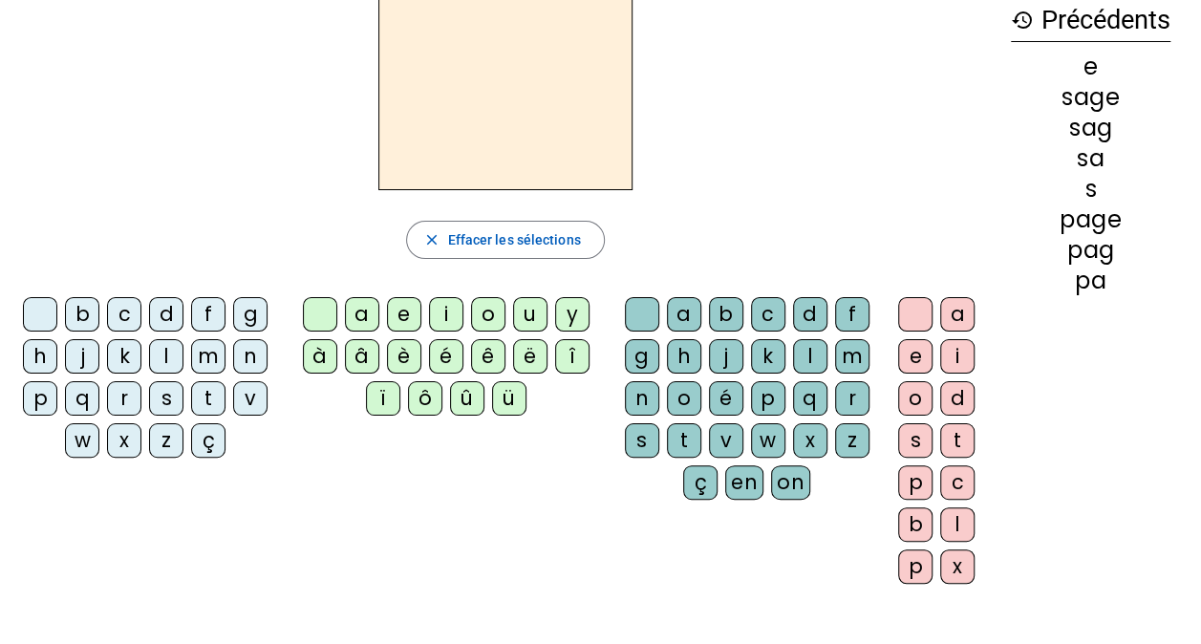
click at [761, 312] on div "c" at bounding box center [768, 314] width 34 height 34
click at [672, 359] on div "h" at bounding box center [684, 356] width 34 height 34
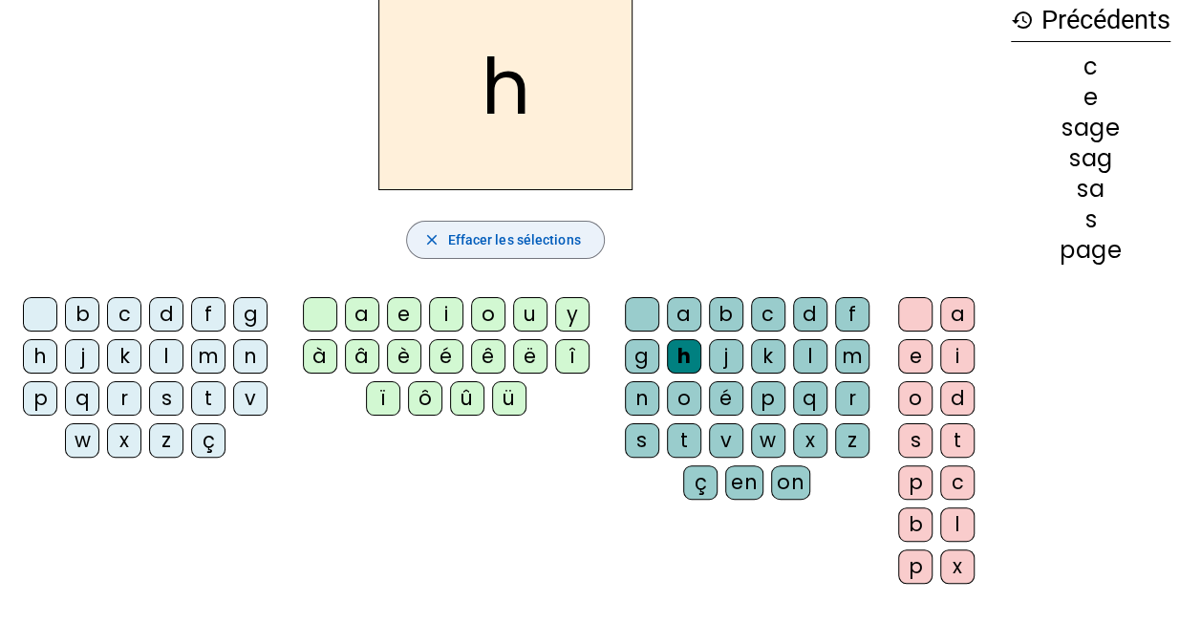
click at [537, 231] on span "Effacer les sélections" at bounding box center [513, 239] width 133 height 23
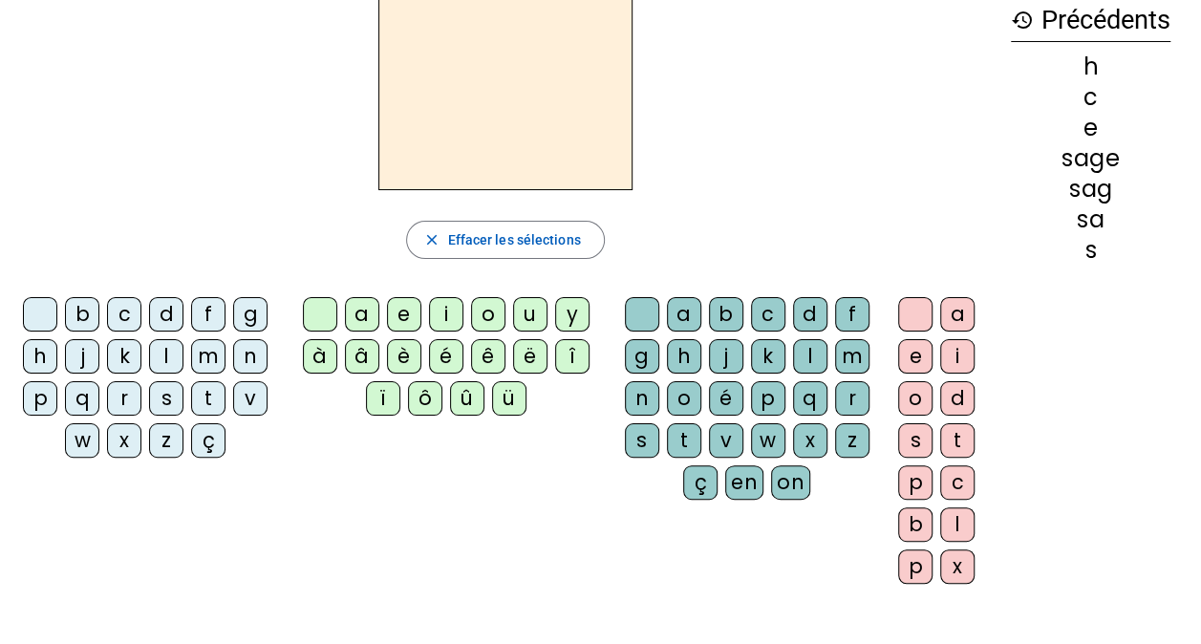
click at [126, 311] on div "c" at bounding box center [124, 314] width 34 height 34
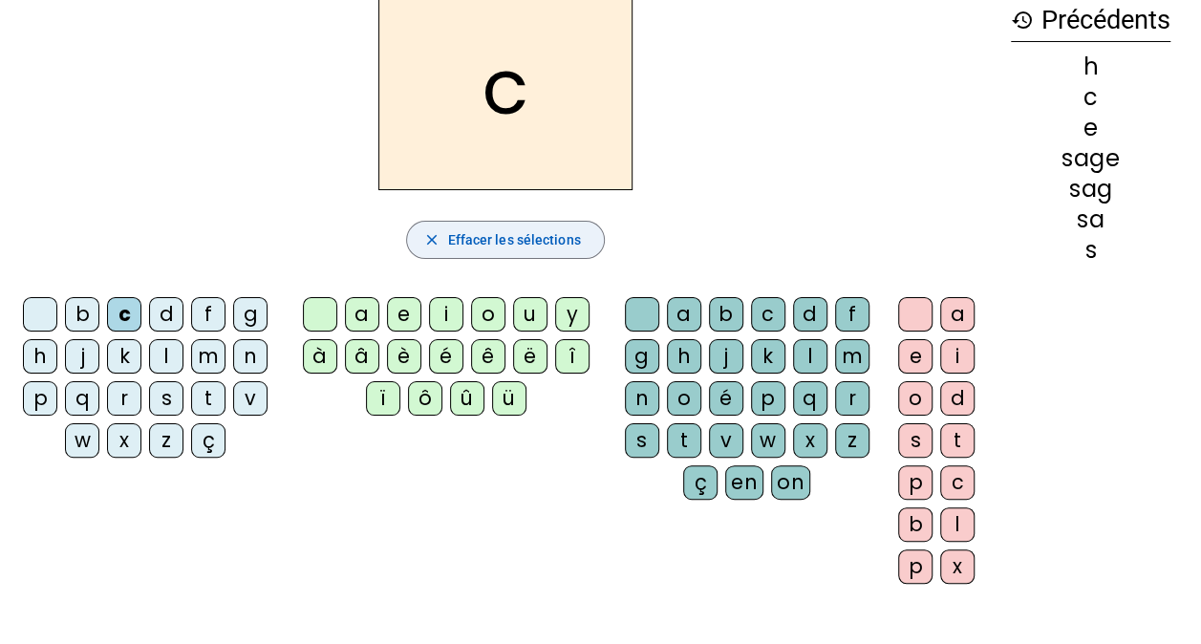
click at [462, 229] on span "Effacer les sélections" at bounding box center [513, 239] width 133 height 23
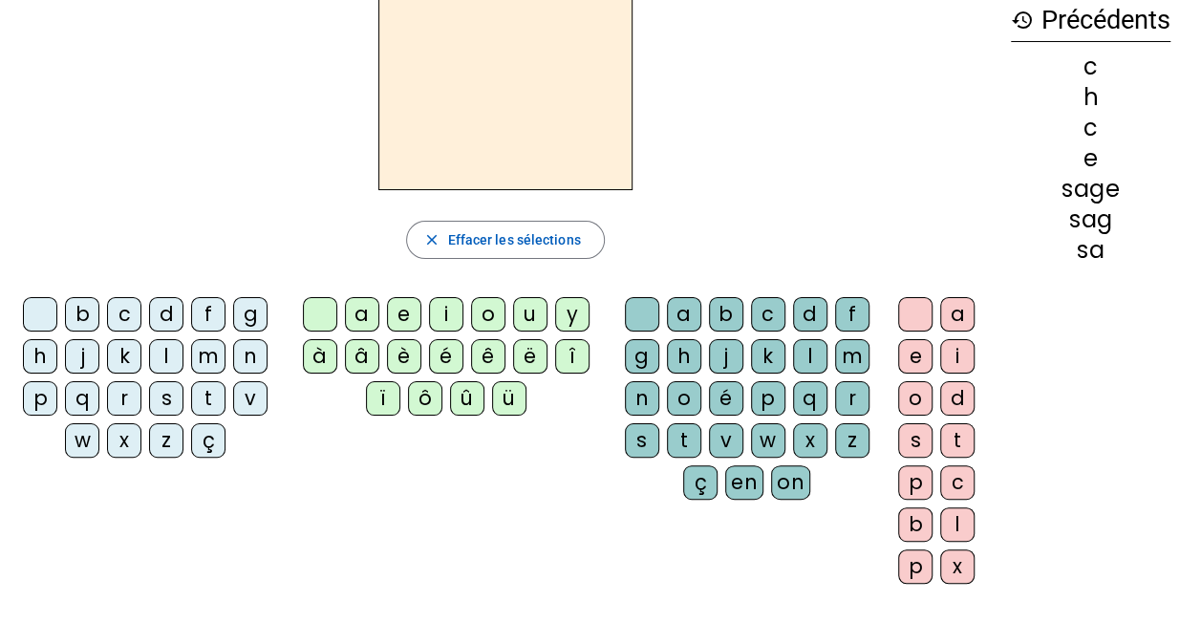
click at [772, 315] on div "c" at bounding box center [768, 314] width 34 height 34
click at [692, 348] on div "h" at bounding box center [684, 356] width 34 height 34
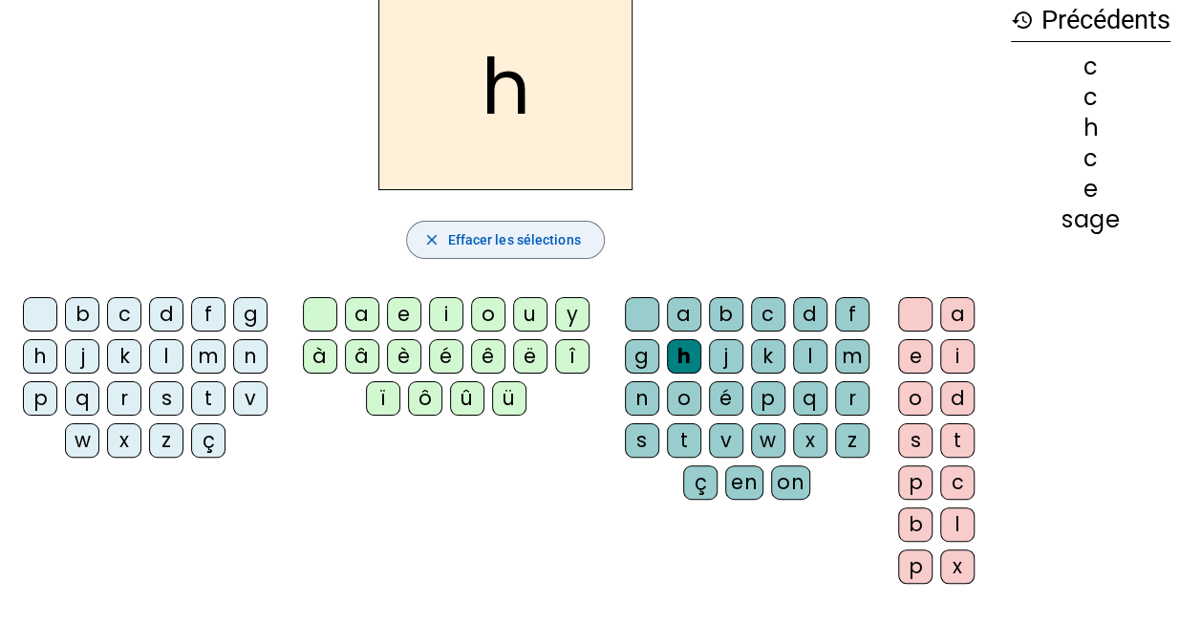
click at [539, 252] on span "button" at bounding box center [505, 240] width 196 height 46
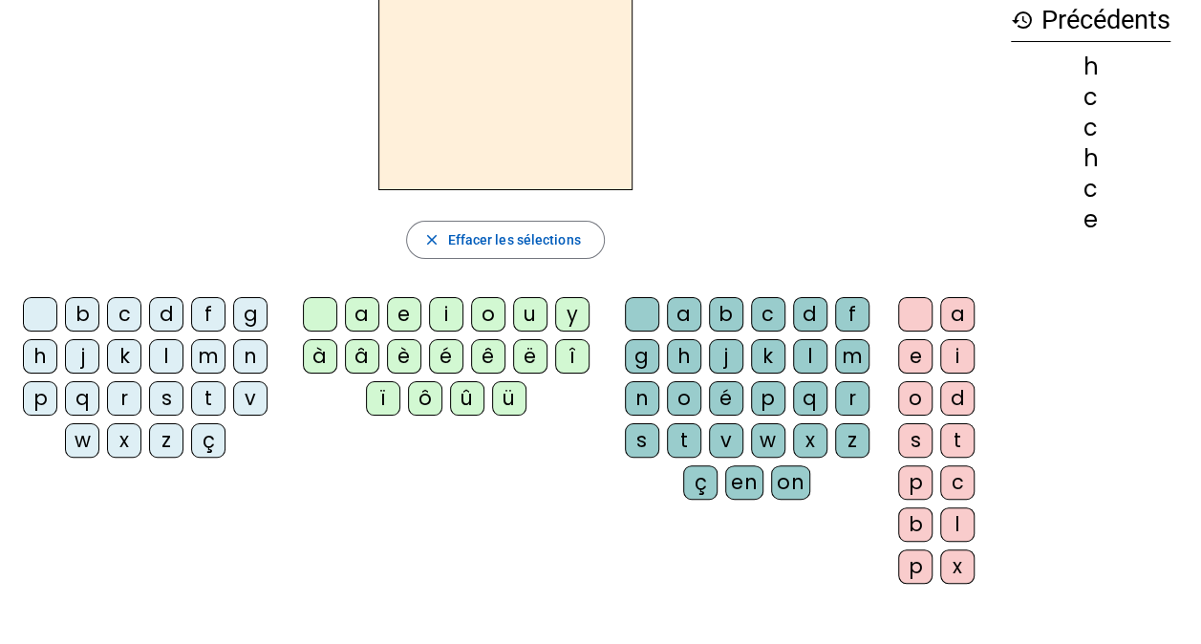
click at [138, 313] on div "c" at bounding box center [124, 314] width 34 height 34
click at [682, 354] on div "h" at bounding box center [684, 356] width 34 height 34
click at [958, 310] on div "a" at bounding box center [957, 314] width 34 height 34
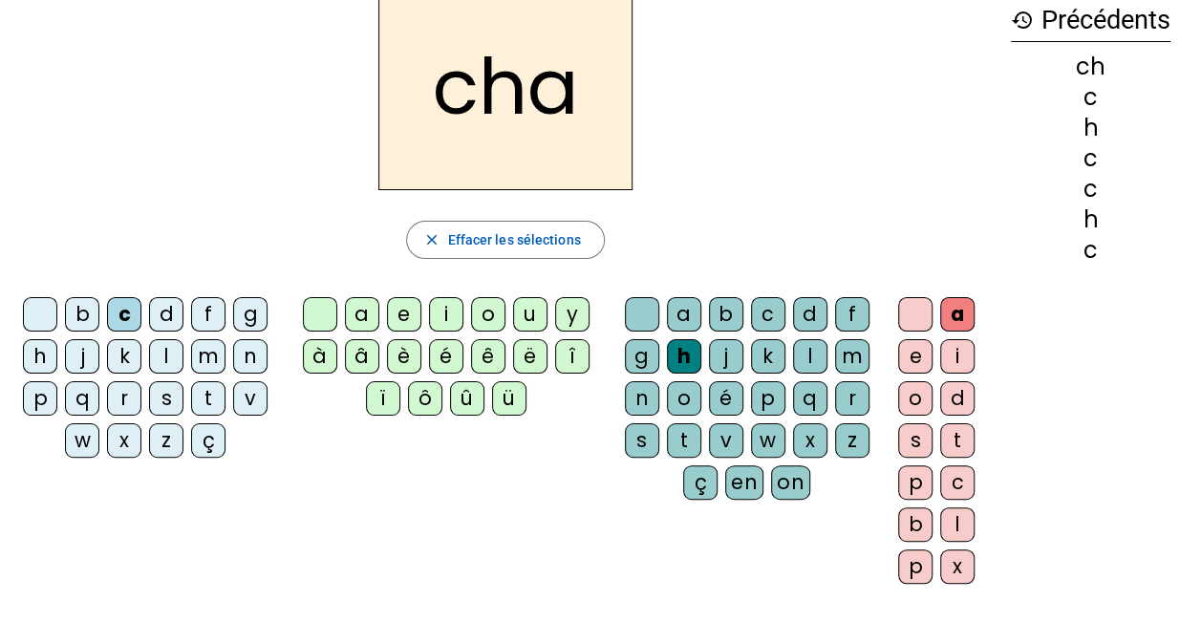
click at [960, 439] on div "t" at bounding box center [957, 440] width 34 height 34
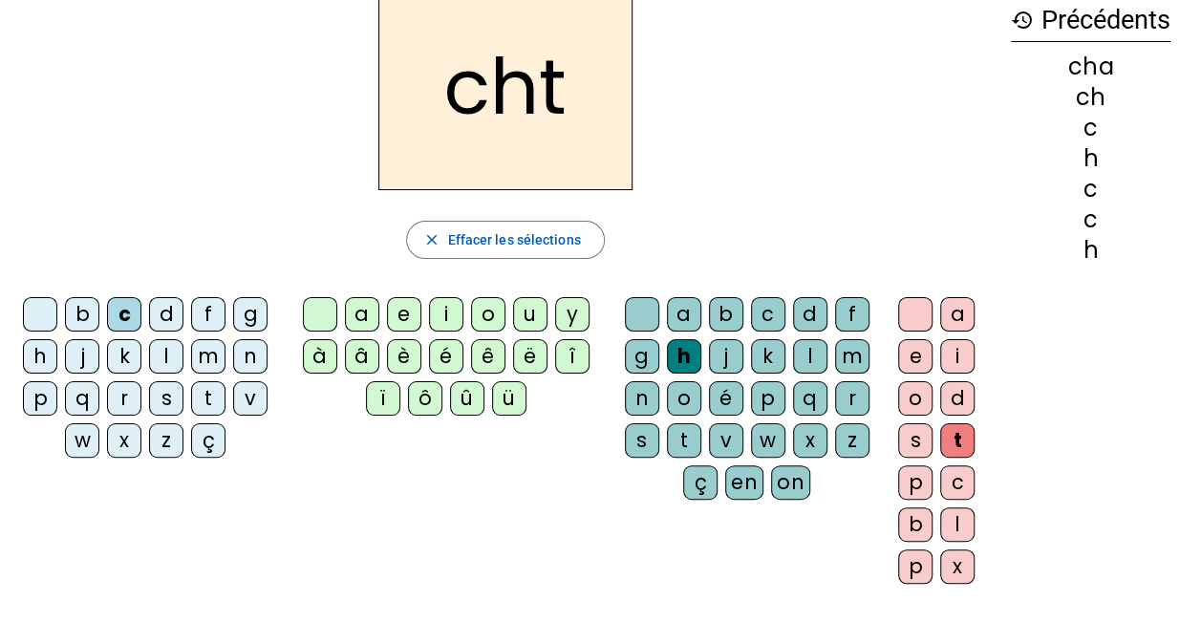
click at [959, 311] on div "a" at bounding box center [957, 314] width 34 height 34
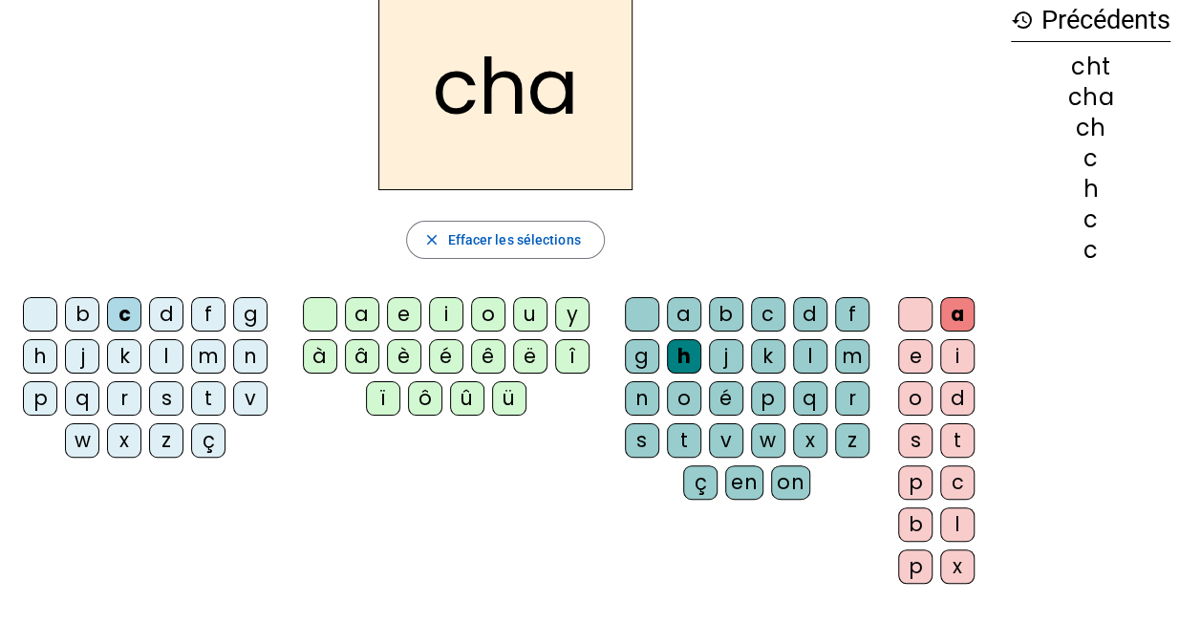
click at [199, 390] on div "t" at bounding box center [208, 398] width 34 height 34
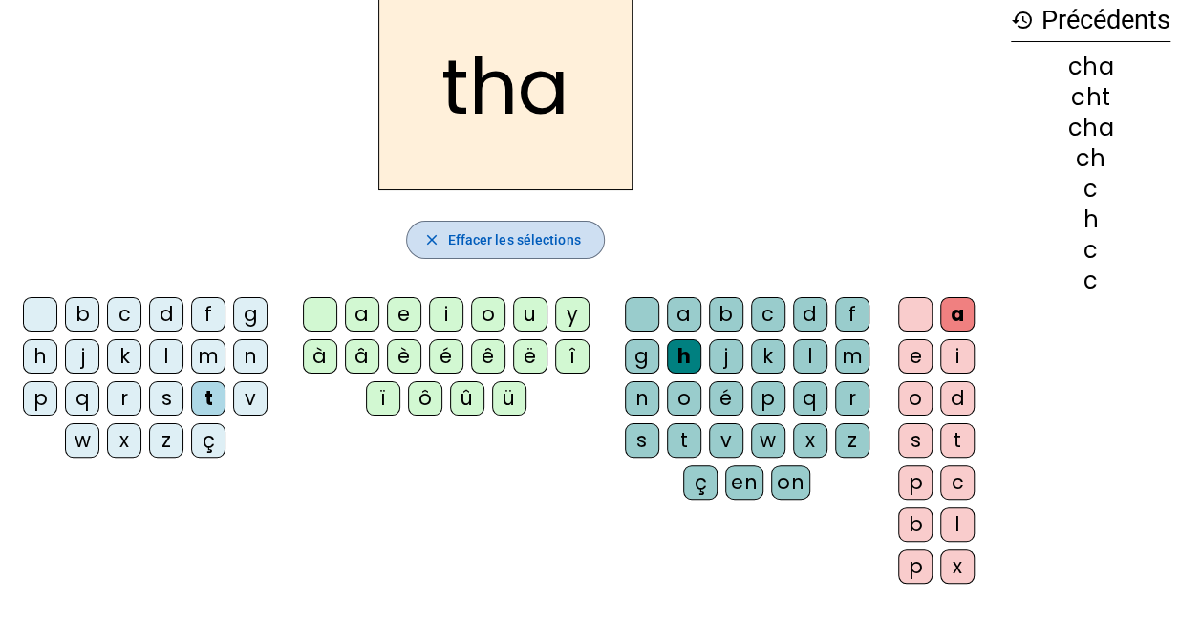
click at [470, 232] on span "Effacer les sélections" at bounding box center [513, 239] width 133 height 23
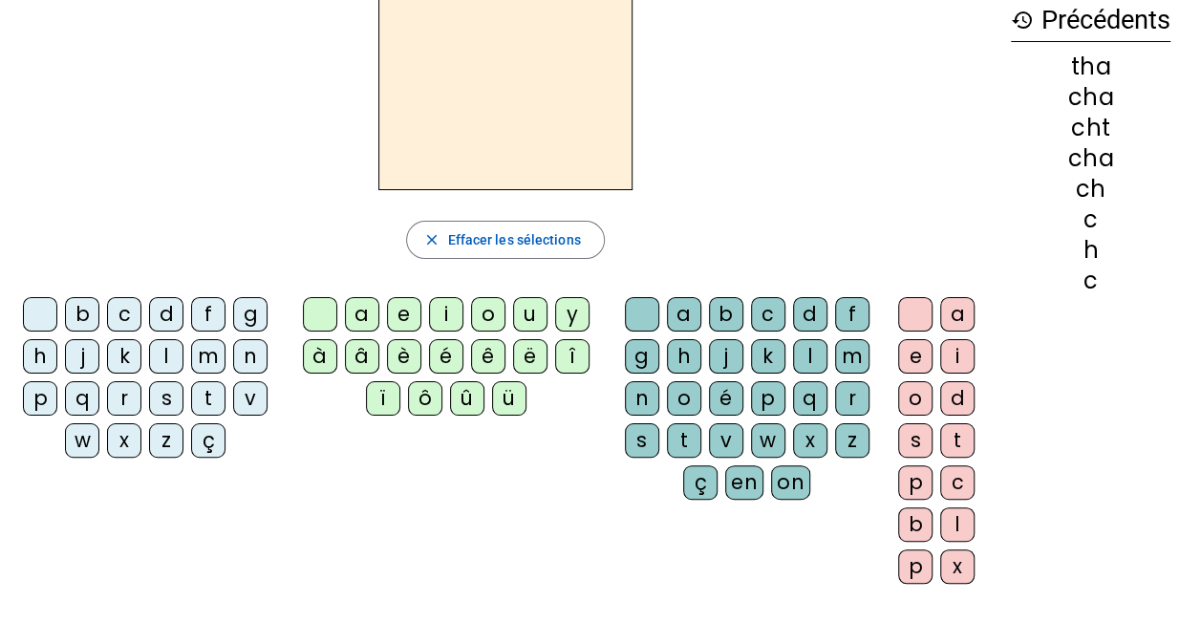
scroll to position [0, 0]
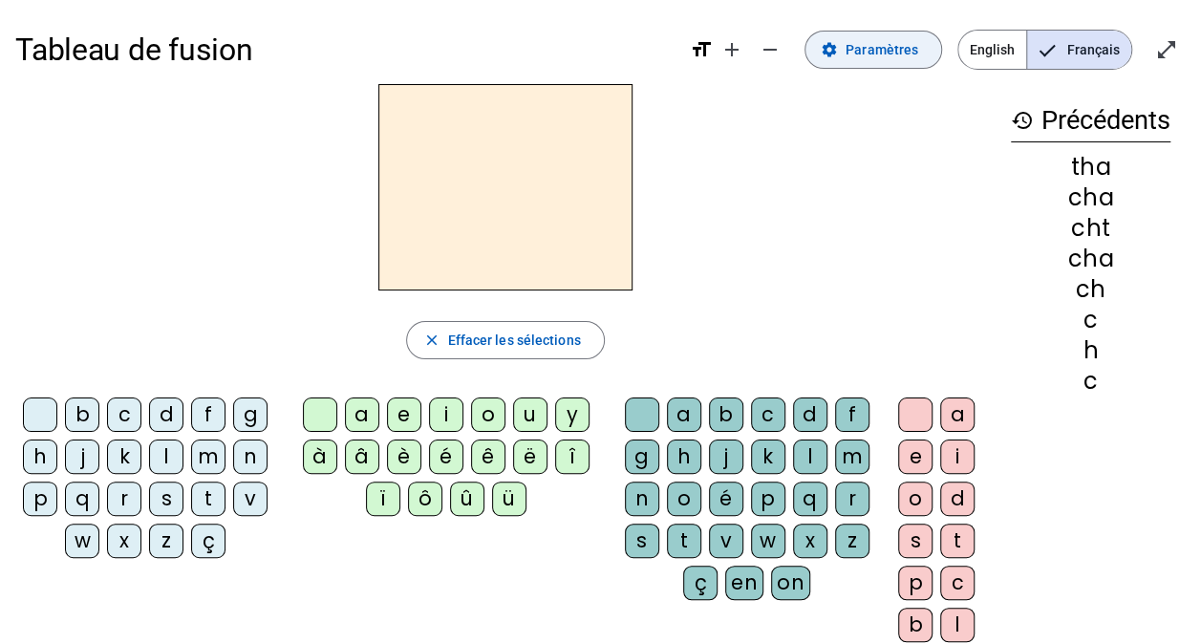
click at [862, 50] on span "Paramètres" at bounding box center [882, 49] width 73 height 23
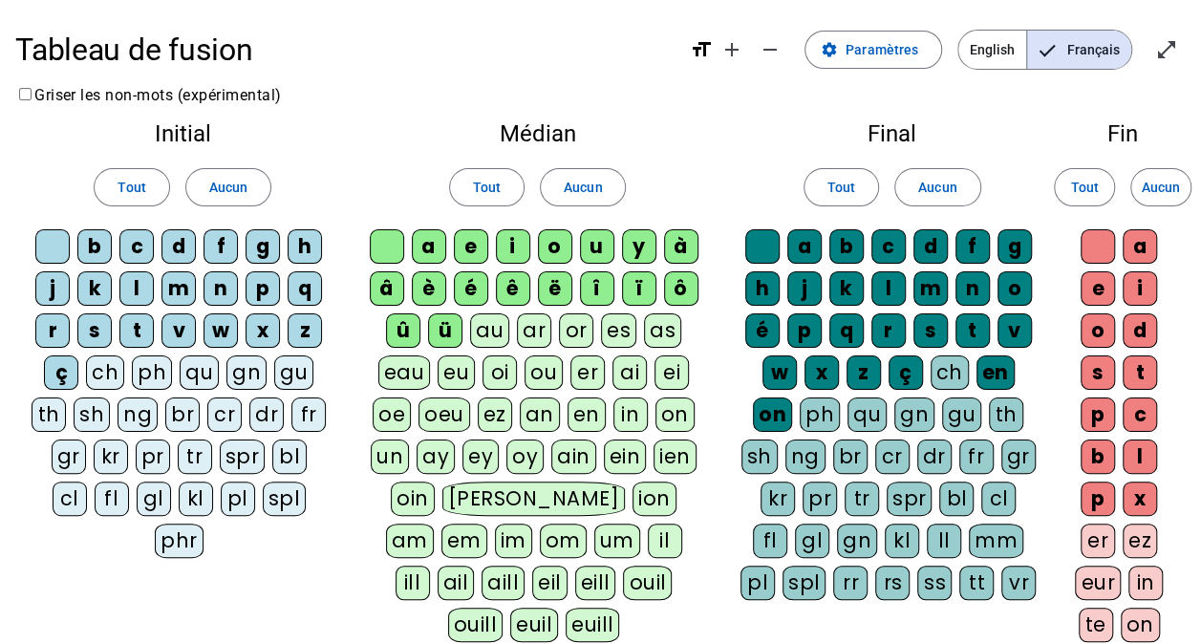
click at [516, 289] on div "ê" at bounding box center [513, 288] width 34 height 34
click at [976, 363] on div "en" at bounding box center [995, 372] width 38 height 34
click at [792, 397] on div "on" at bounding box center [772, 414] width 39 height 34
click at [898, 52] on span "Paramètres" at bounding box center [882, 49] width 73 height 23
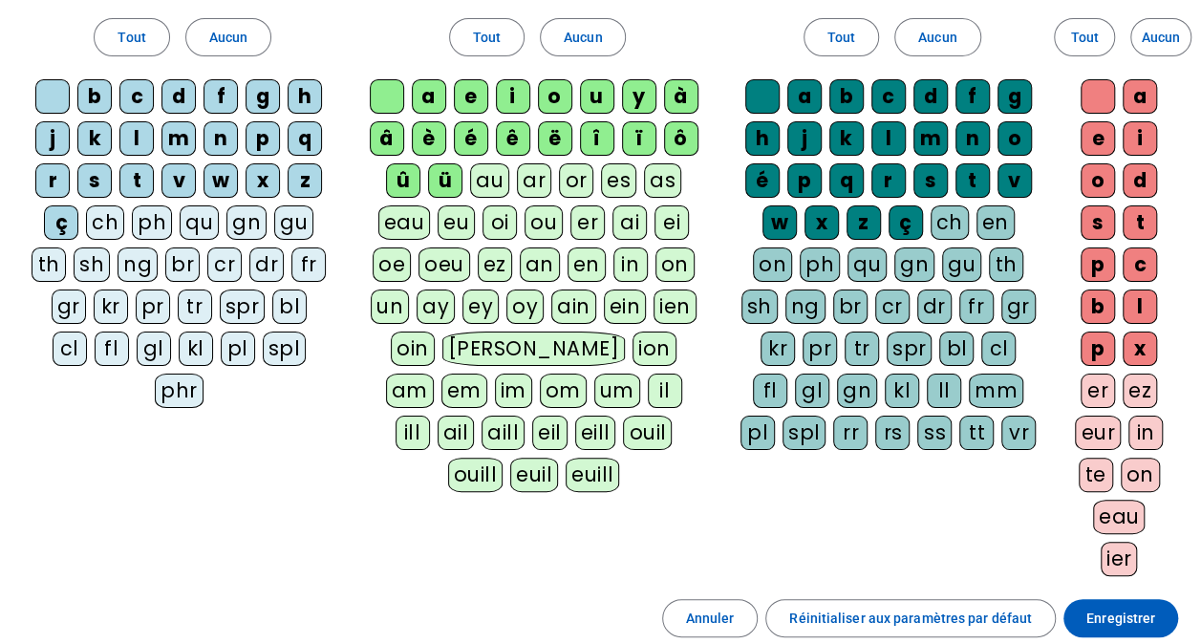
scroll to position [335, 0]
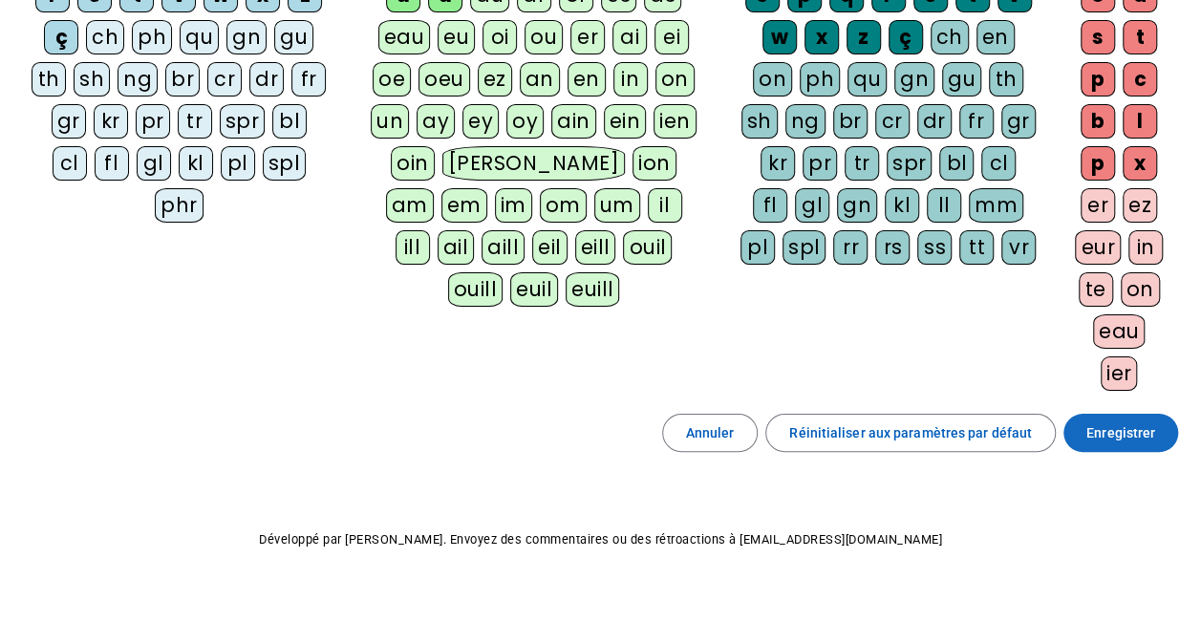
click at [1109, 421] on span "Enregistrer" at bounding box center [1120, 432] width 69 height 23
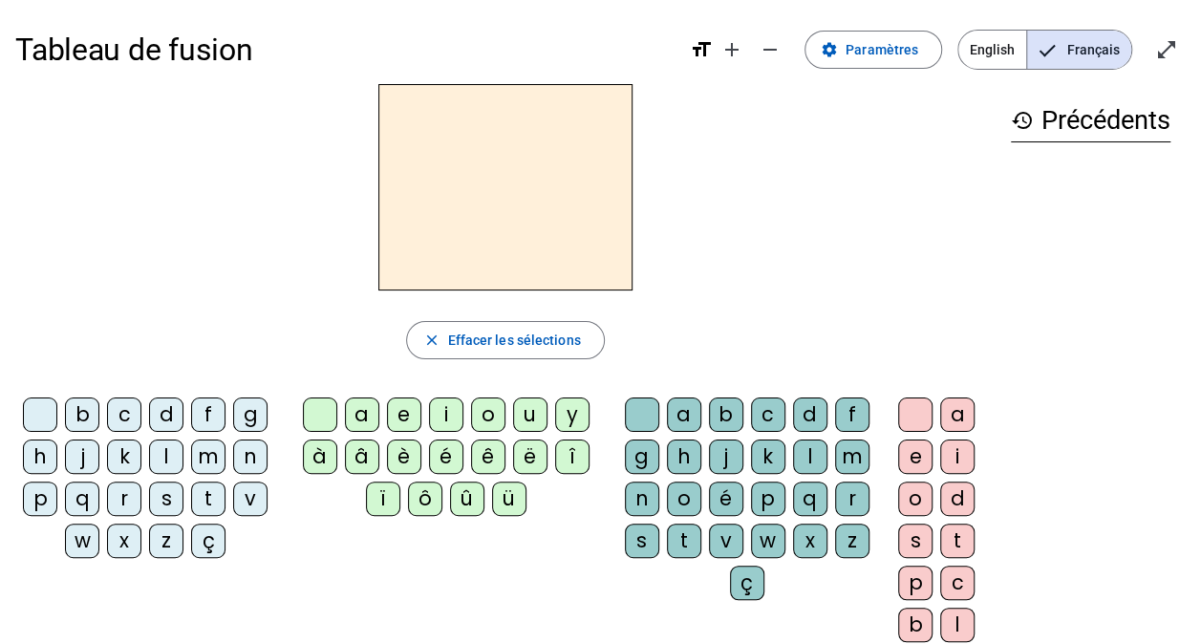
click at [361, 451] on div "â" at bounding box center [362, 457] width 34 height 34
click at [862, 451] on div "m" at bounding box center [852, 457] width 34 height 34
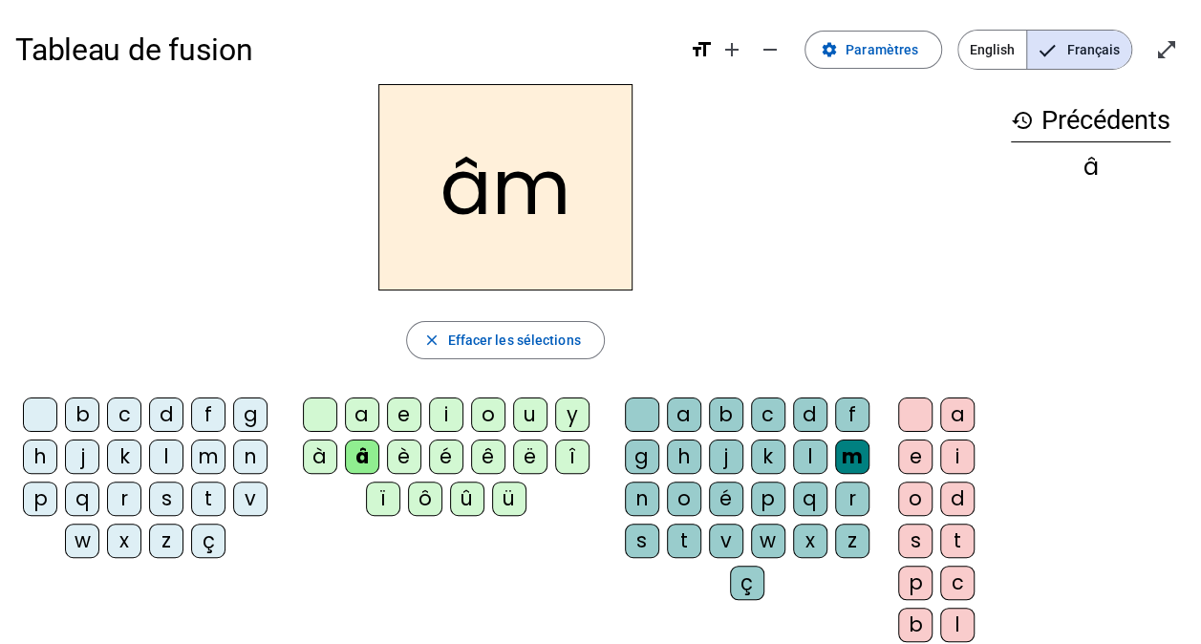
click at [917, 453] on div "e" at bounding box center [915, 457] width 34 height 34
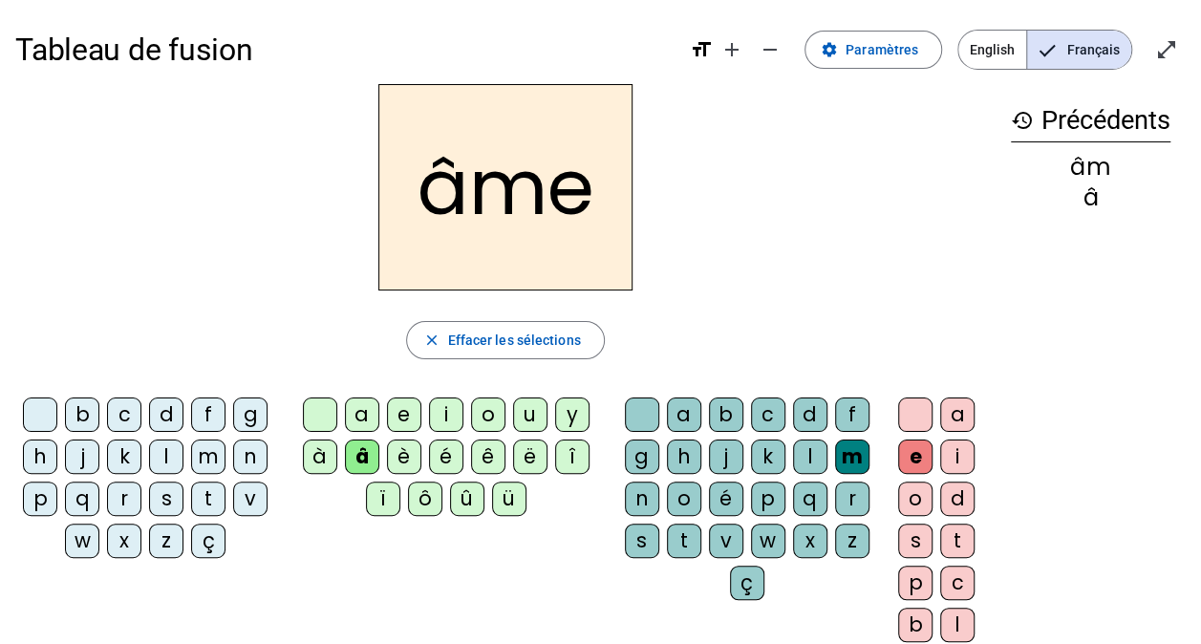
click at [636, 485] on div "n" at bounding box center [642, 499] width 34 height 34
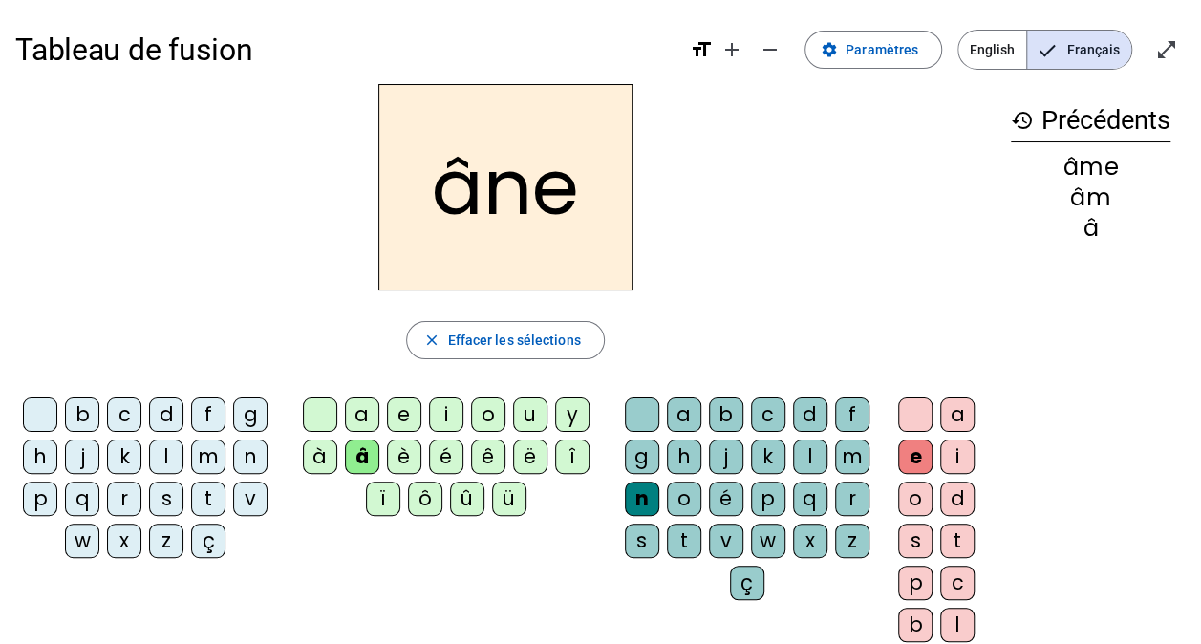
click at [641, 445] on div "g" at bounding box center [642, 457] width 34 height 34
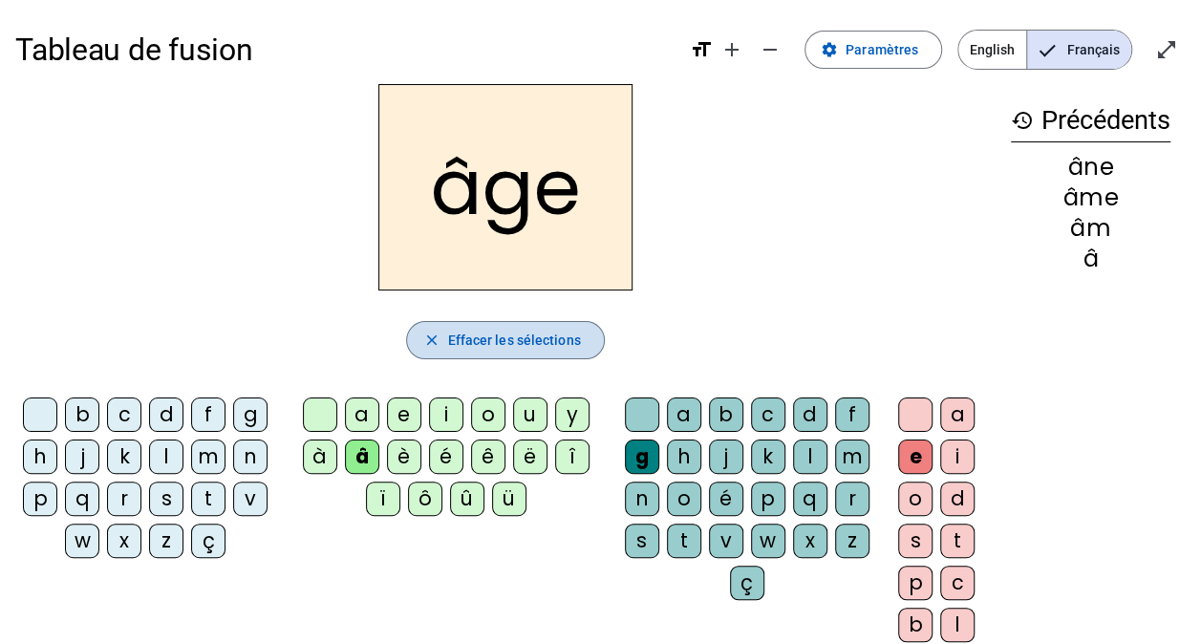
click at [550, 346] on span "Effacer les sélections" at bounding box center [513, 340] width 133 height 23
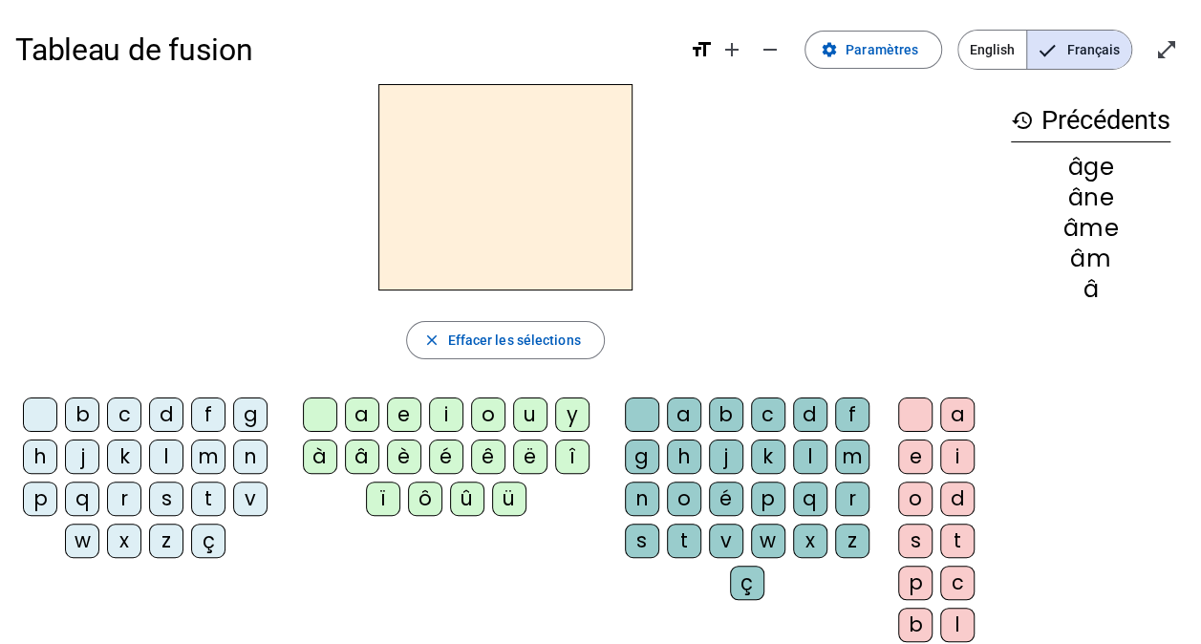
click at [36, 496] on div "p" at bounding box center [40, 499] width 34 height 34
click at [366, 415] on div "a" at bounding box center [362, 414] width 34 height 34
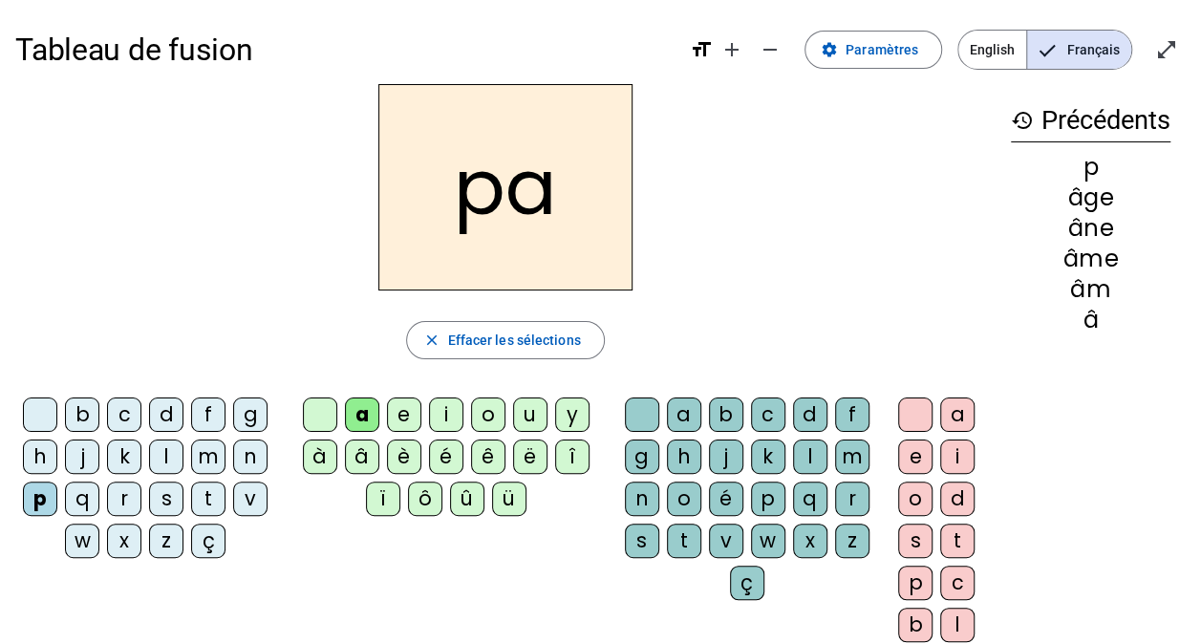
click at [650, 454] on div "g" at bounding box center [642, 457] width 34 height 34
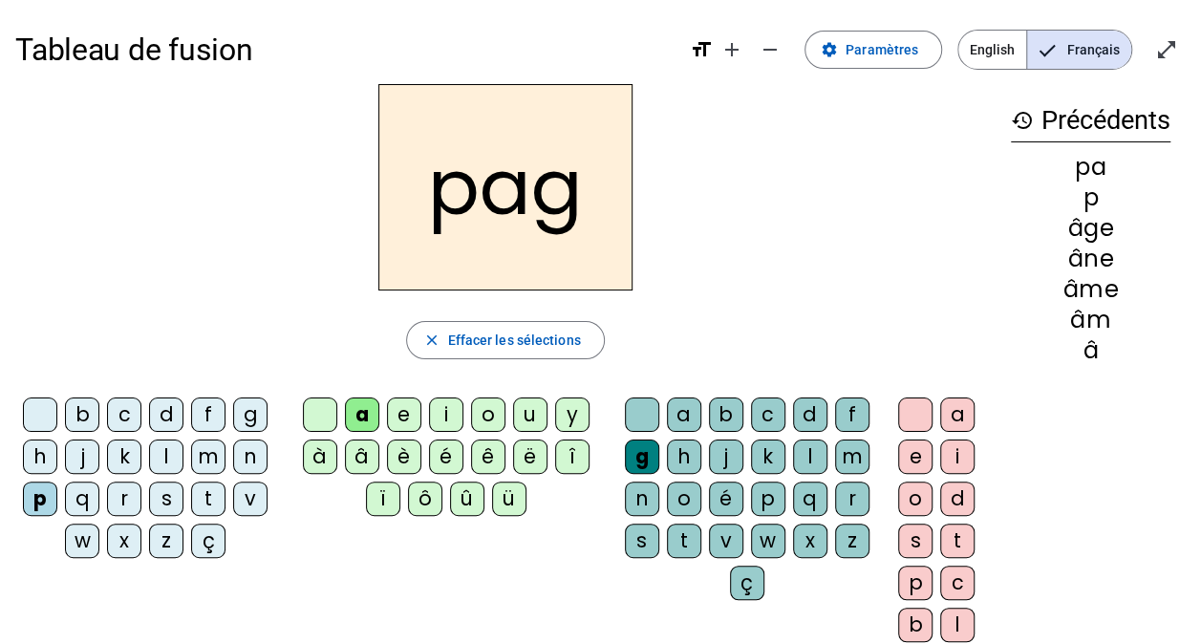
click at [924, 461] on div "e" at bounding box center [915, 457] width 34 height 34
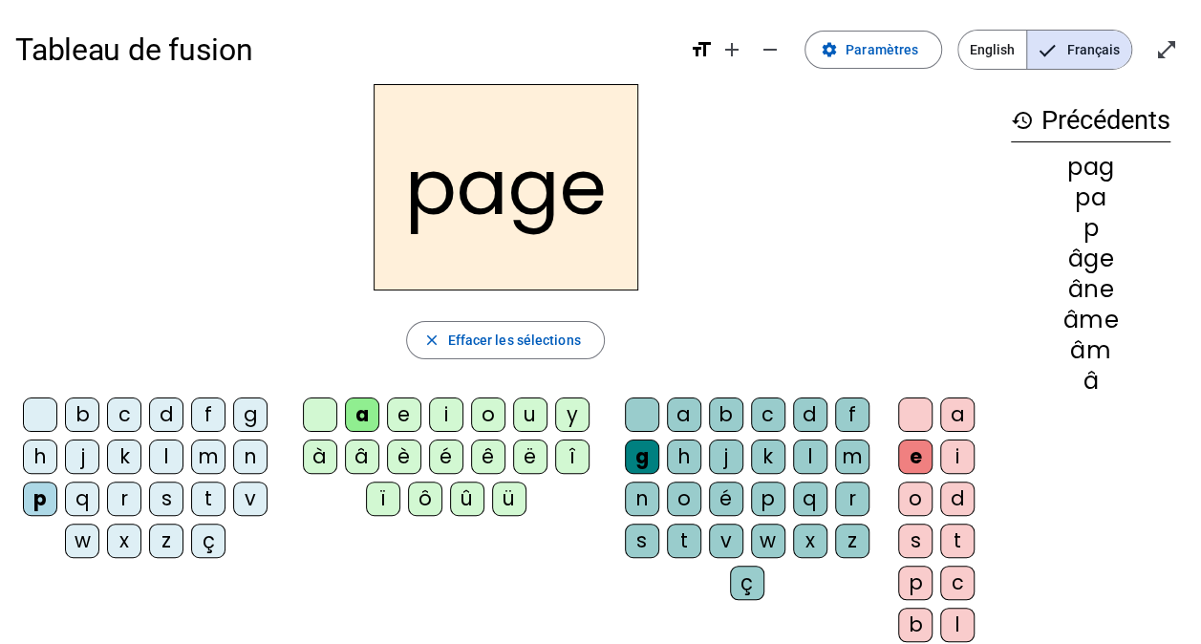
click at [167, 501] on div "s" at bounding box center [166, 499] width 34 height 34
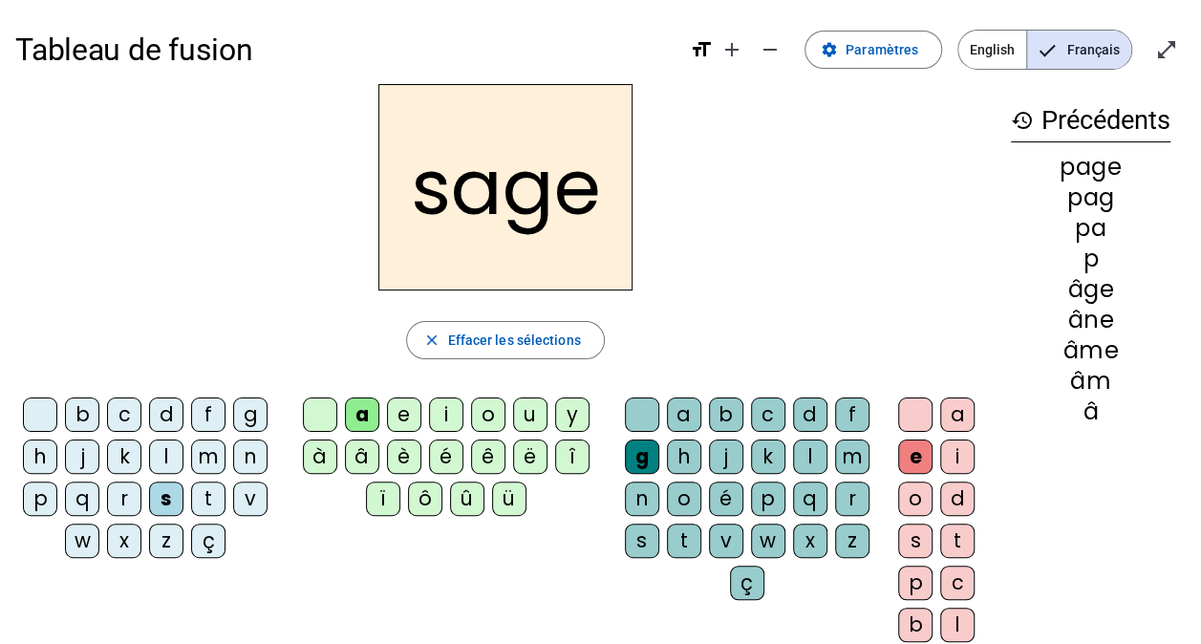
click at [254, 458] on div "n" at bounding box center [250, 457] width 34 height 34
